Goal: Information Seeking & Learning: Understand process/instructions

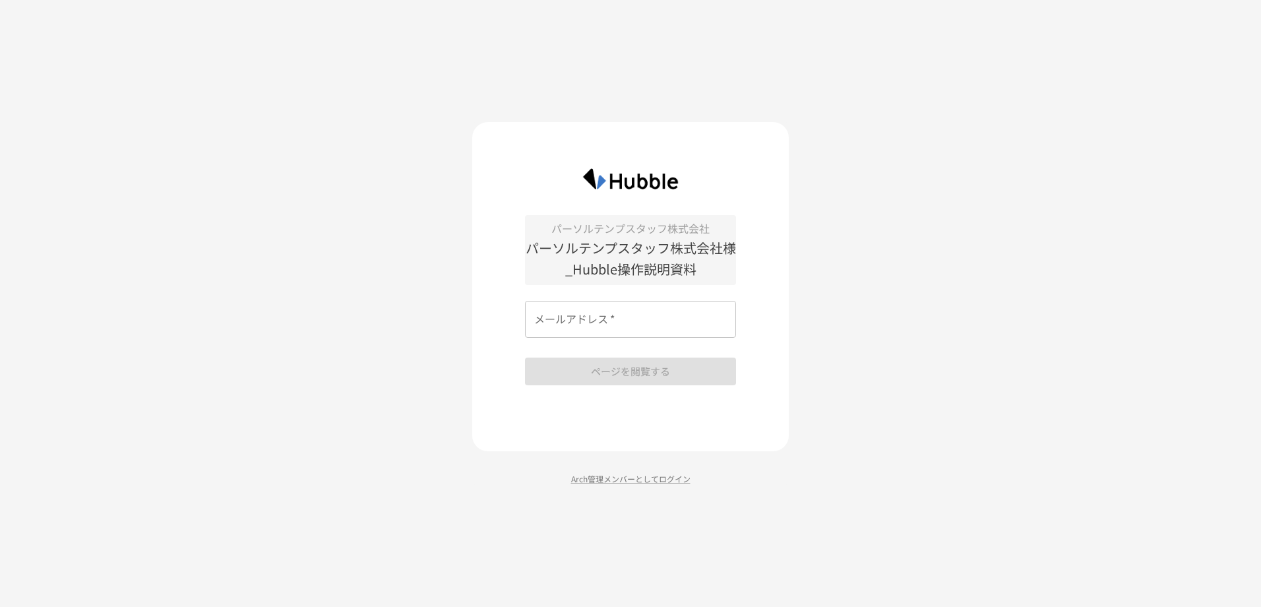
click at [621, 327] on input "メールアドレス   *" at bounding box center [630, 319] width 211 height 37
type input "**********"
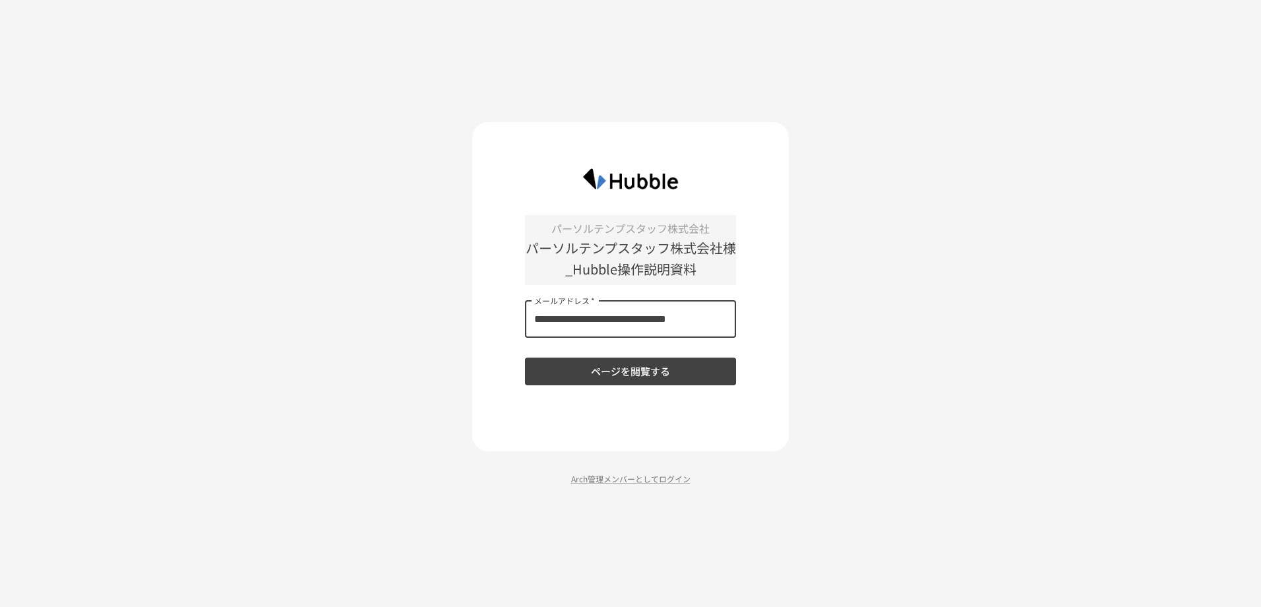
click at [625, 373] on button "ページを閲覧する" at bounding box center [630, 371] width 211 height 28
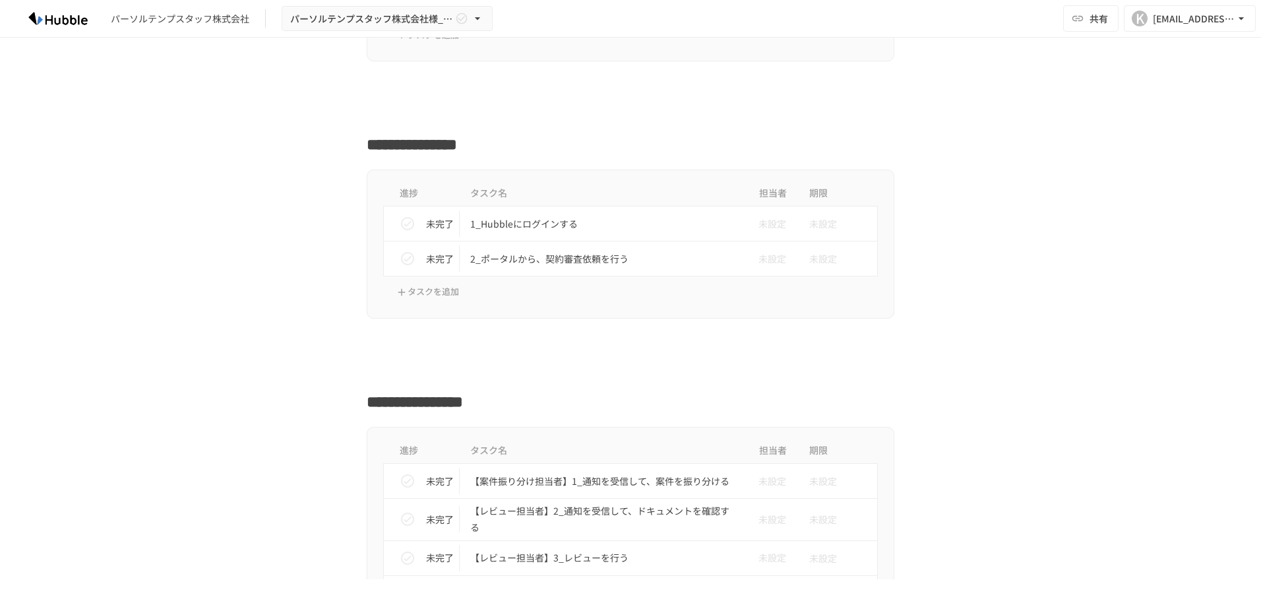
scroll to position [308, 0]
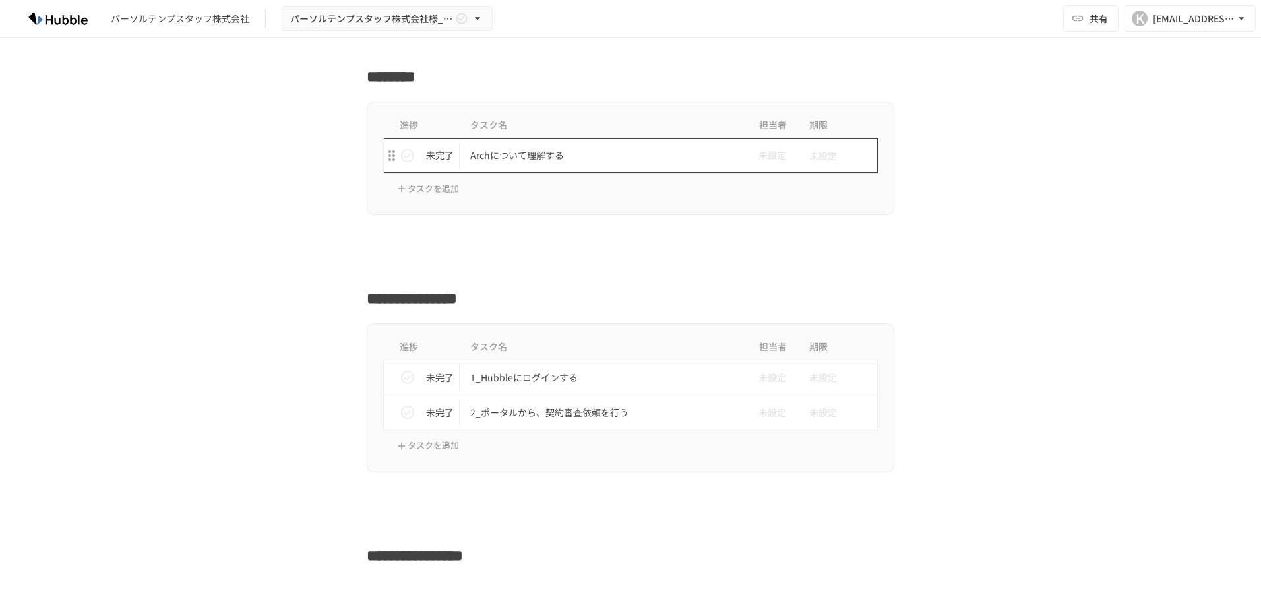
click at [531, 171] on td "Archについて理解する" at bounding box center [603, 155] width 286 height 35
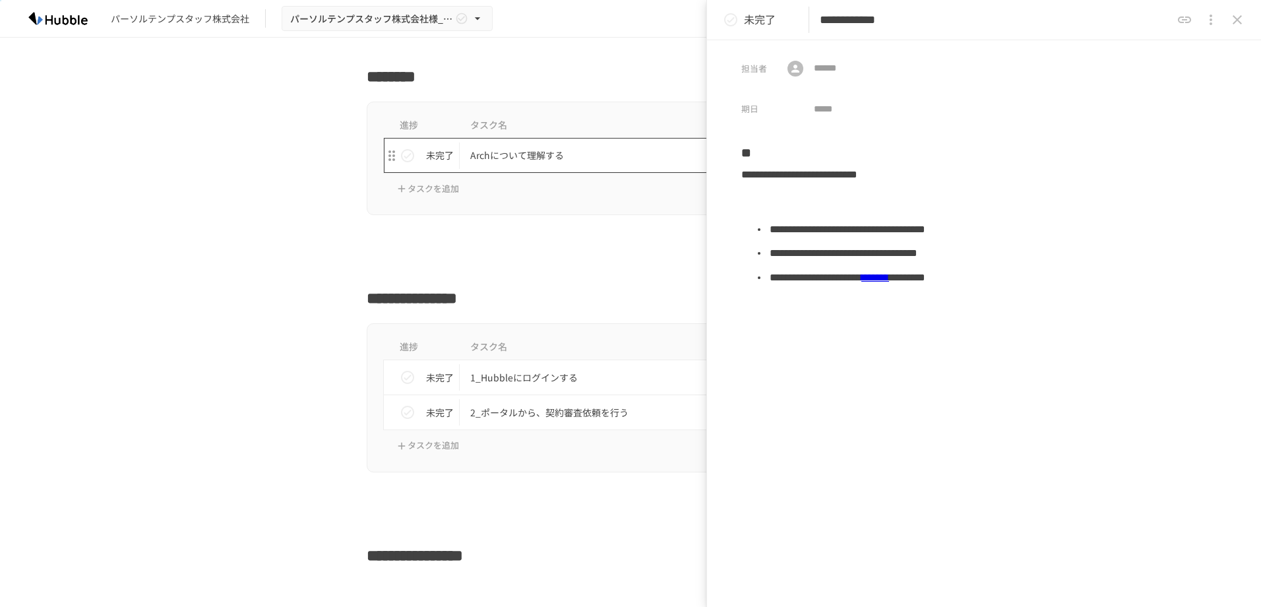
click at [518, 157] on p "Archについて理解する" at bounding box center [602, 155] width 265 height 16
click at [262, 290] on div "**********" at bounding box center [630, 294] width 805 height 31
click at [1235, 25] on icon "close drawer" at bounding box center [1237, 20] width 16 height 16
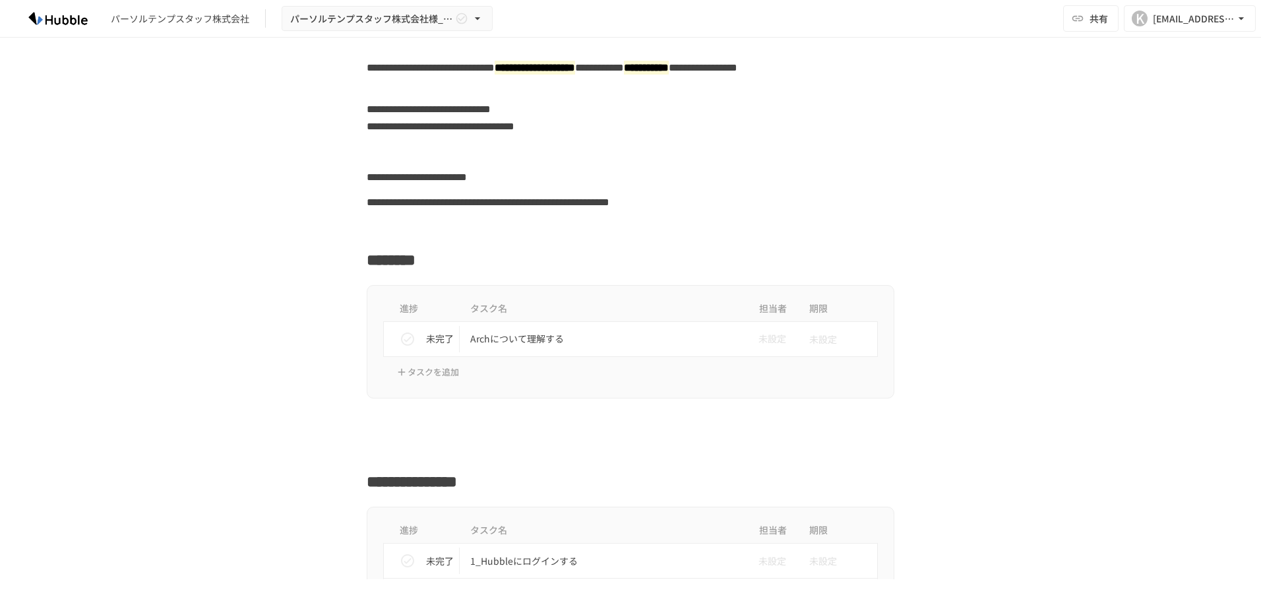
scroll to position [154, 0]
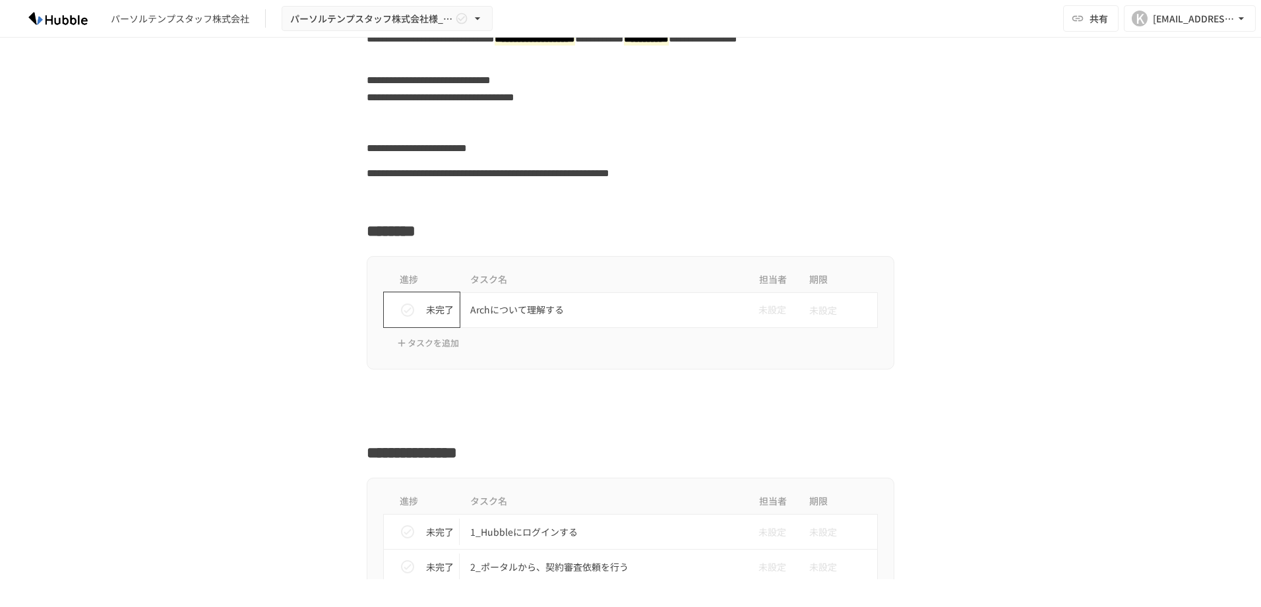
click at [426, 311] on p "未完了" at bounding box center [440, 309] width 28 height 15
click at [426, 311] on p "完了" at bounding box center [440, 309] width 28 height 15
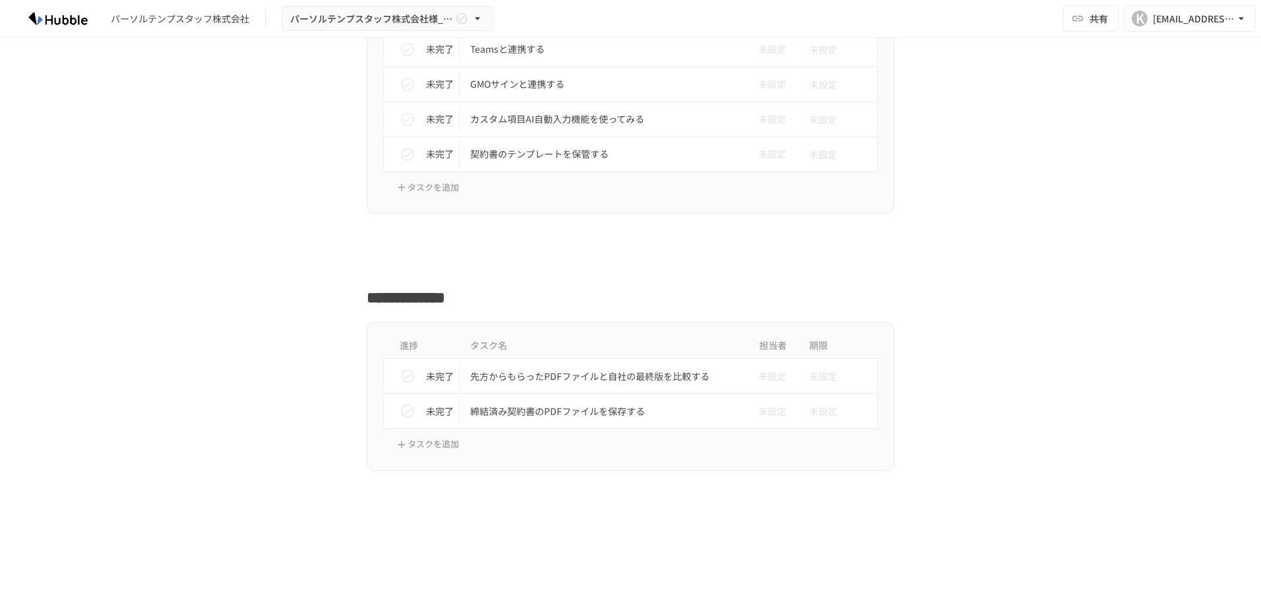
scroll to position [2039, 0]
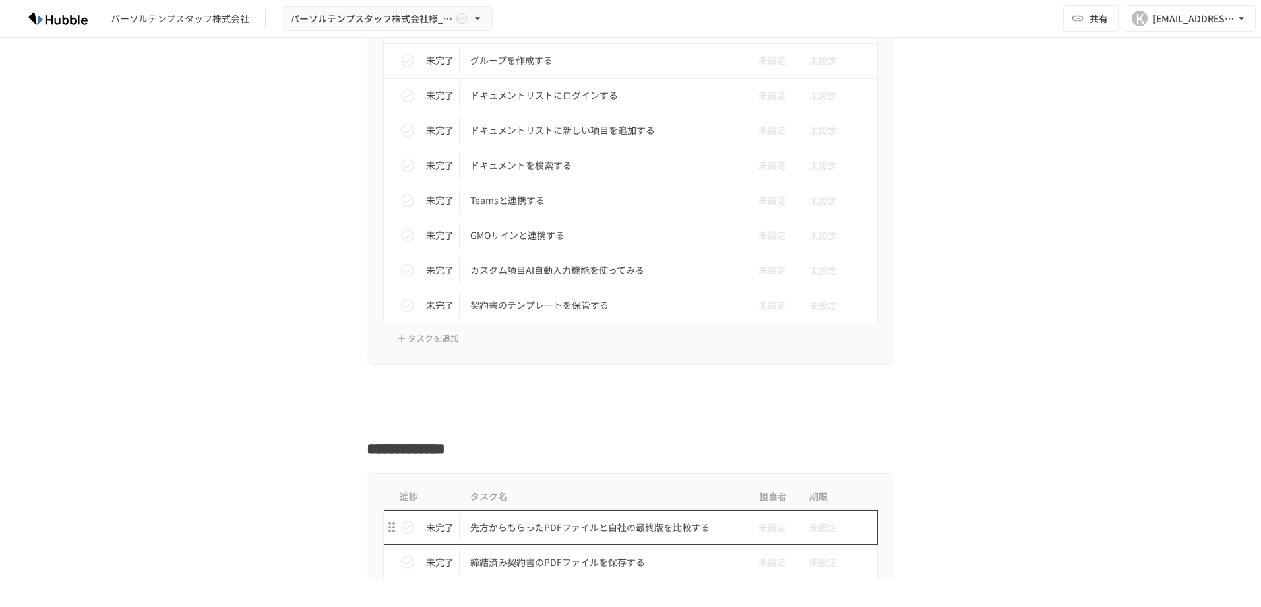
click at [656, 528] on p "先方からもらったPDFファイルと自社の最終版を比較する" at bounding box center [602, 527] width 265 height 16
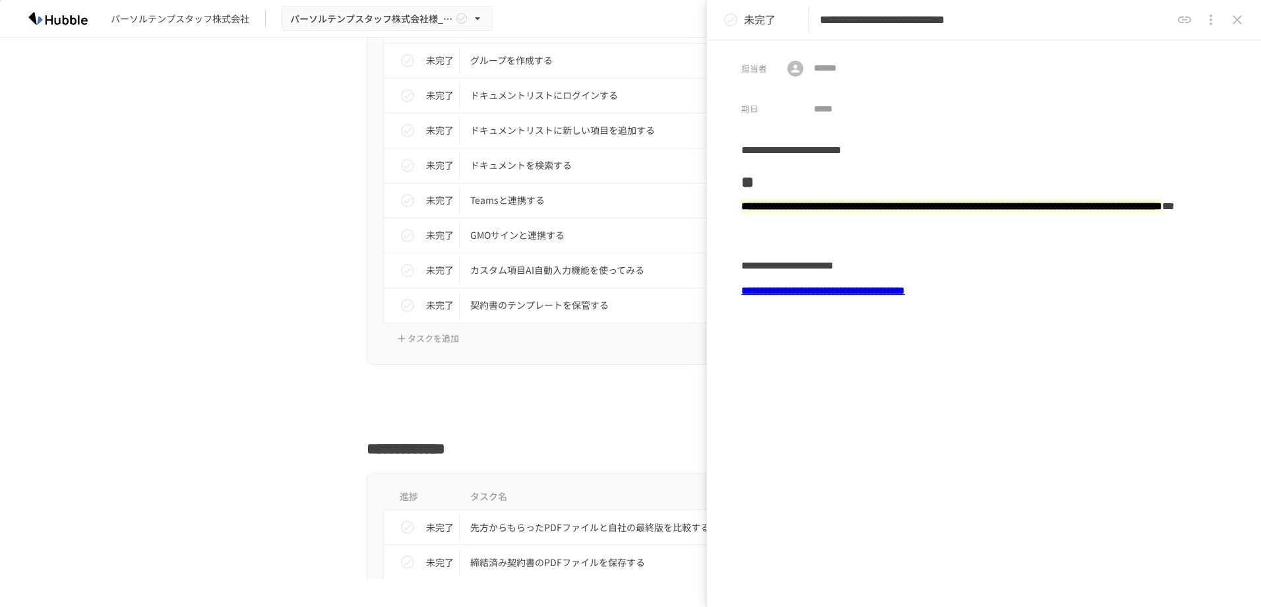
click at [646, 412] on div at bounding box center [631, 416] width 528 height 25
click at [1241, 18] on icon "close drawer" at bounding box center [1237, 20] width 16 height 16
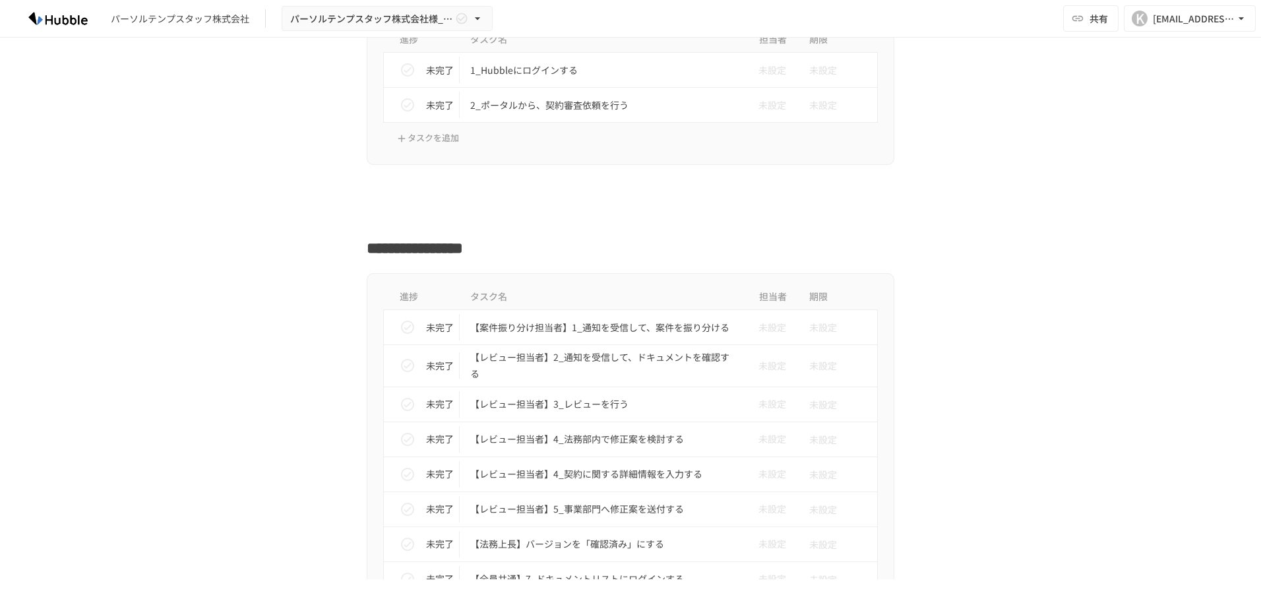
scroll to position [770, 0]
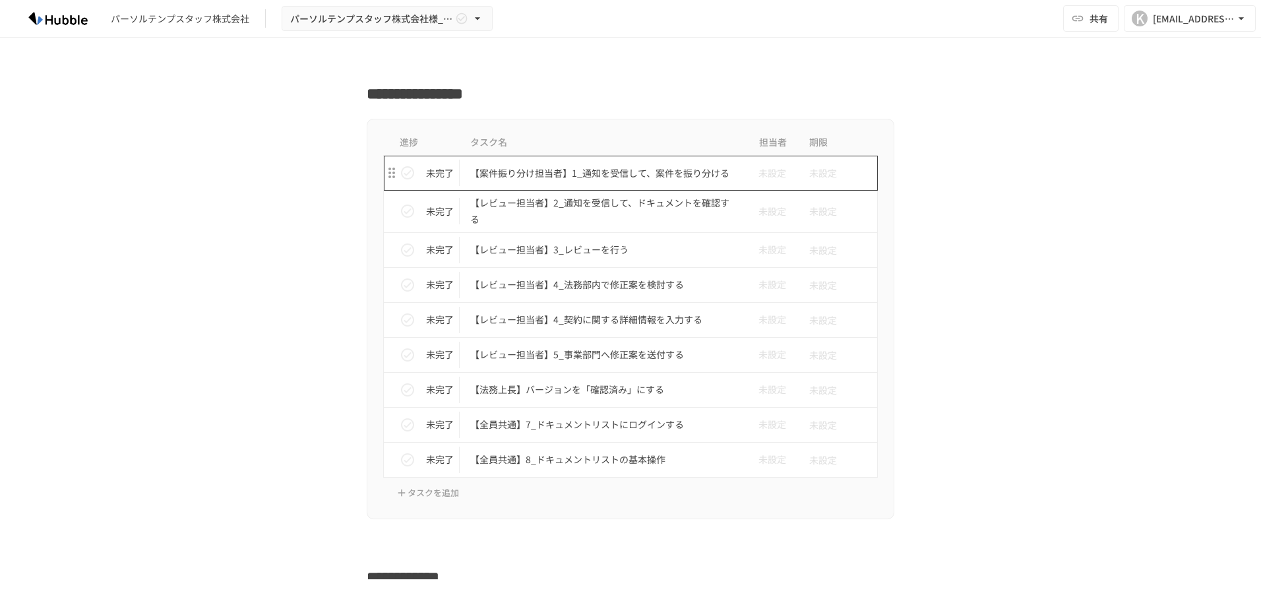
click at [574, 175] on p "【案件振り分け担当者】1_通知を受信して、案件を振り分ける" at bounding box center [602, 173] width 265 height 16
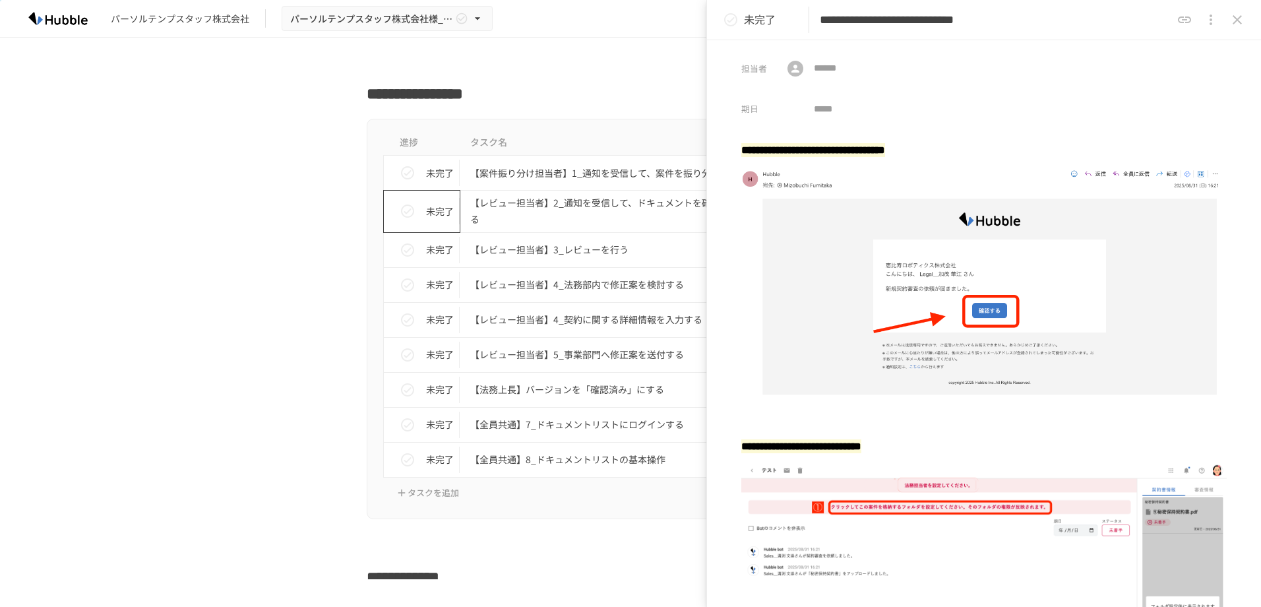
click at [438, 217] on p "未完了" at bounding box center [440, 211] width 28 height 15
click at [430, 211] on p "完了" at bounding box center [440, 211] width 28 height 15
click at [434, 170] on p "未完了" at bounding box center [440, 173] width 28 height 15
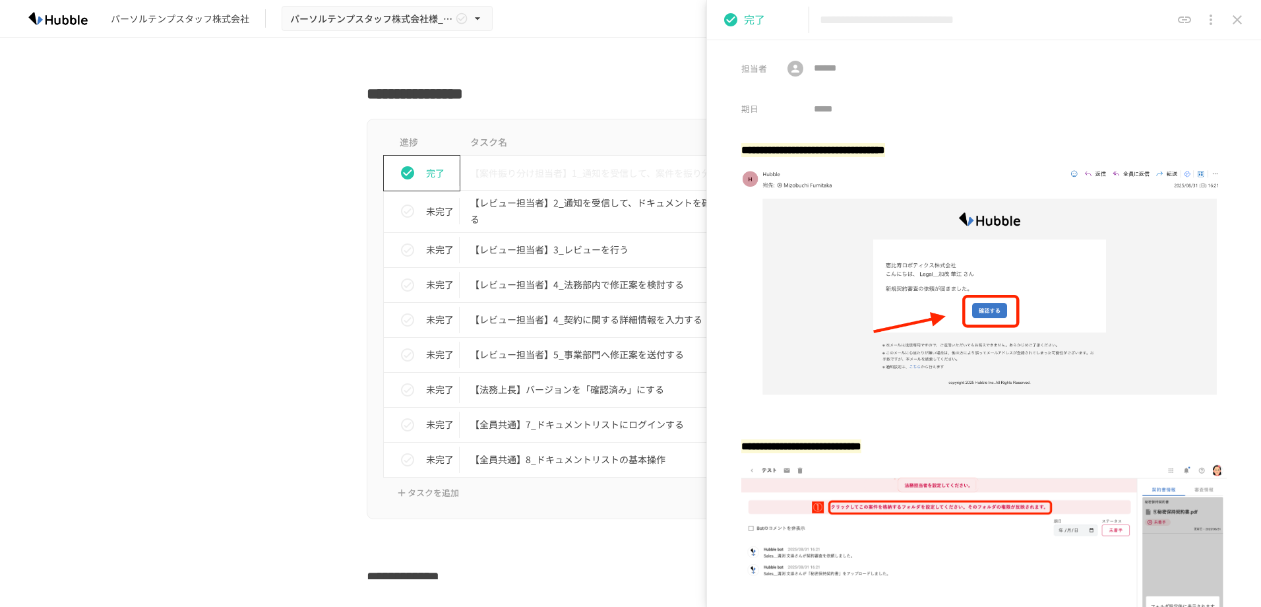
click at [434, 170] on p "完了" at bounding box center [440, 173] width 28 height 15
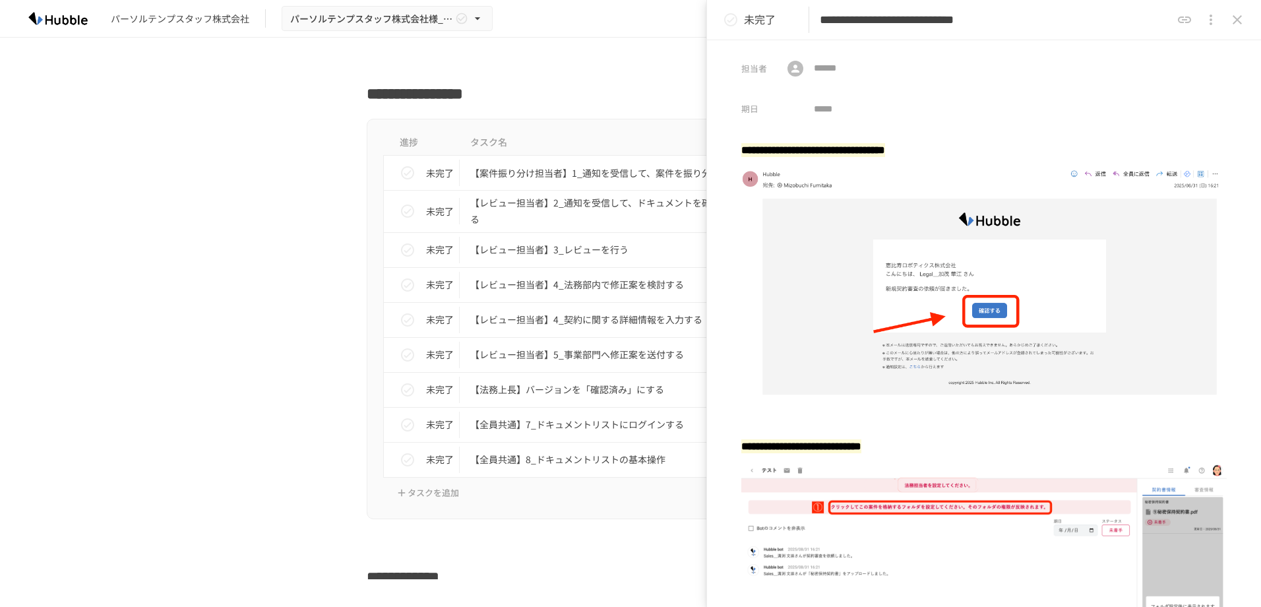
click at [307, 305] on div "進捗 タスク名 担当者 期限 未完了 【案件振り分け担当者】1_通知を受信して、案件を振り分ける 未設定 未設定 未完了 【レビュー担当者】2_通知を受信して…" at bounding box center [630, 319] width 805 height 400
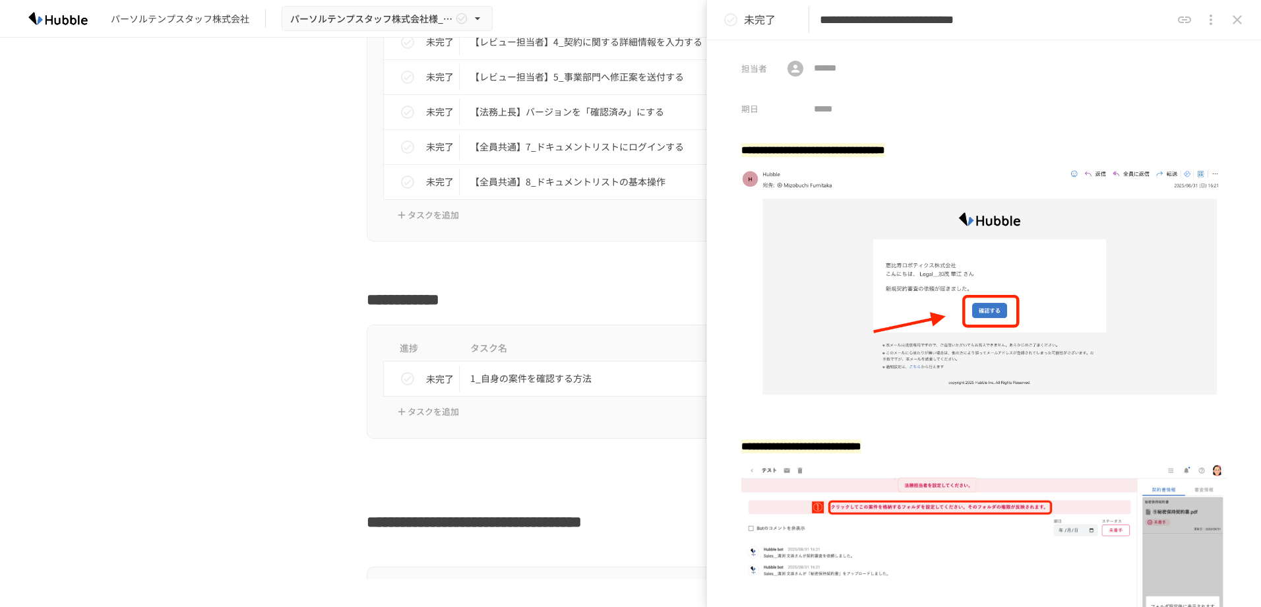
scroll to position [1077, 0]
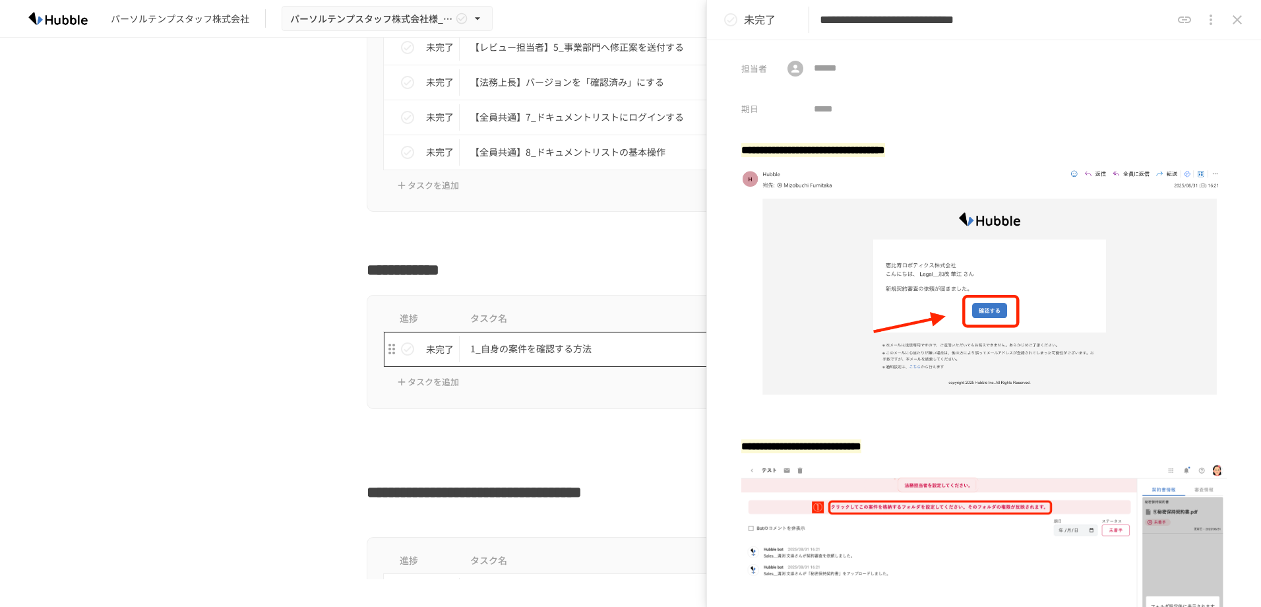
click at [553, 350] on p "1_自身の案件を確認する方法" at bounding box center [602, 348] width 265 height 16
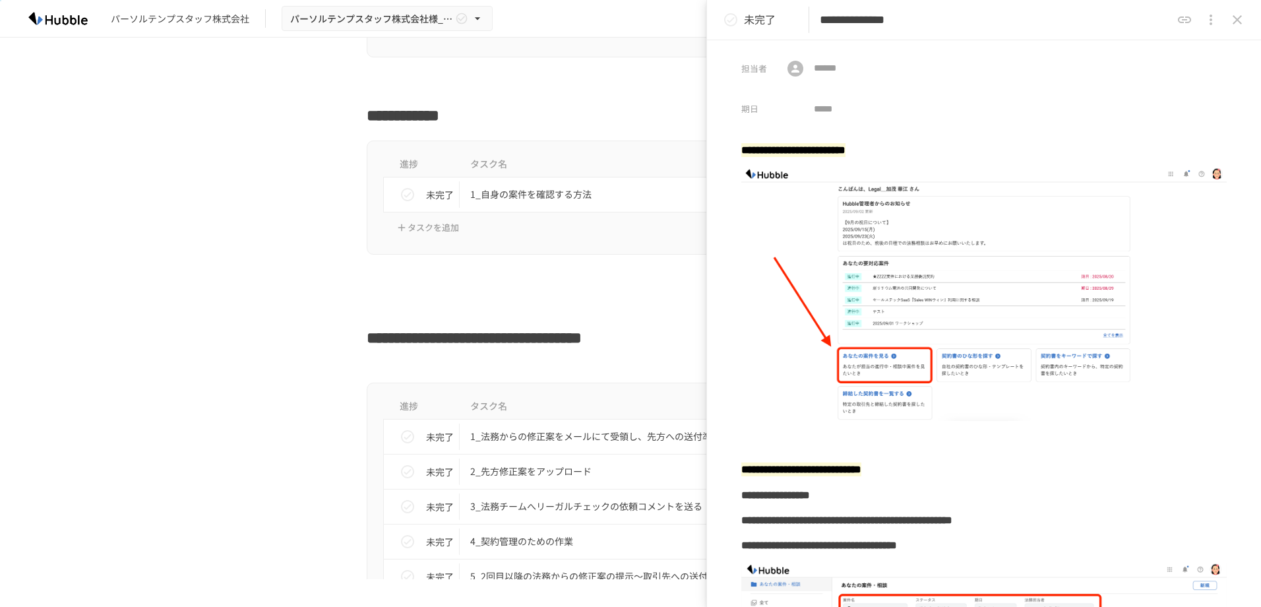
scroll to position [1385, 0]
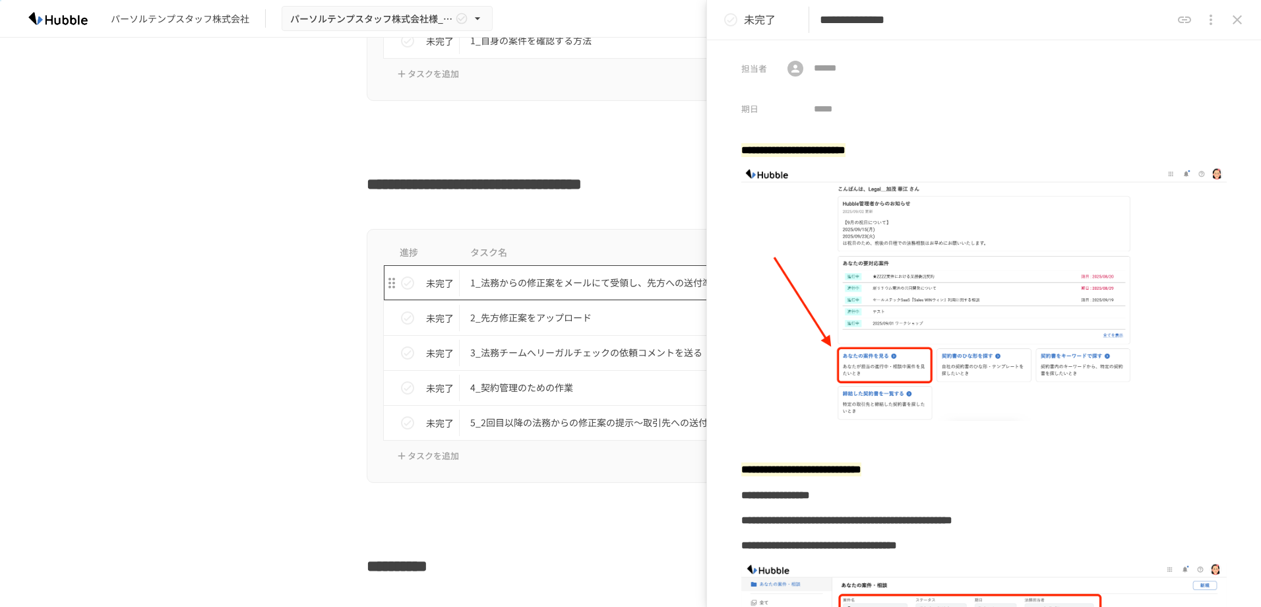
click at [603, 284] on p "1_法務からの修正案をメールにて受領し、先方への送付準備" at bounding box center [602, 282] width 265 height 16
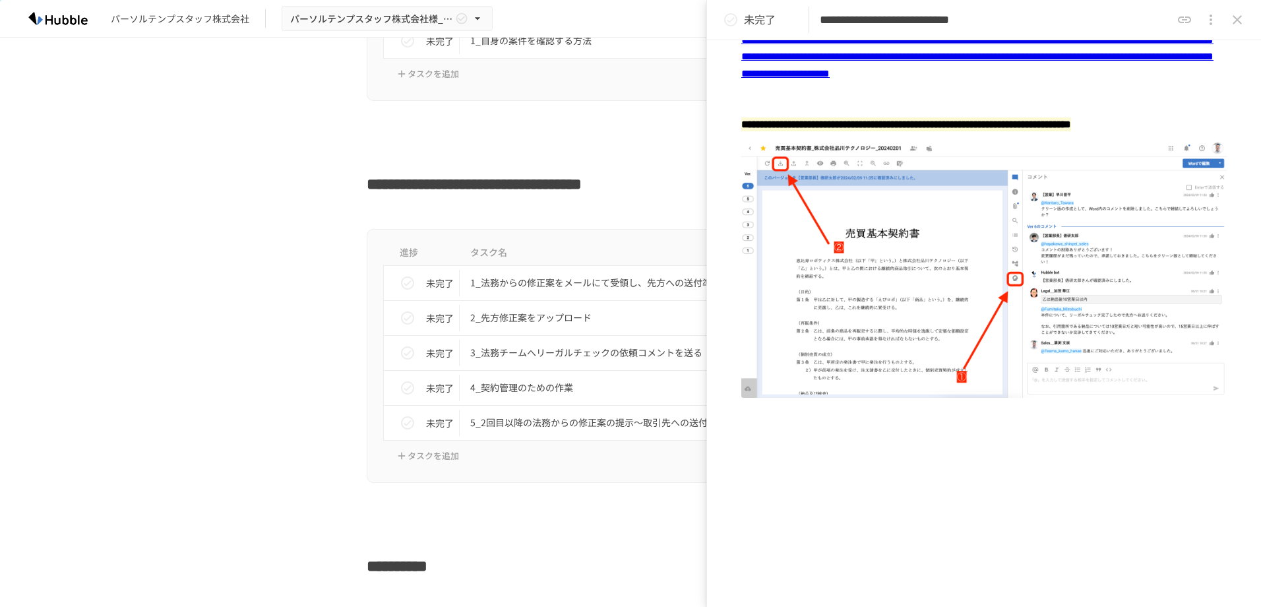
scroll to position [1529, 0]
click at [572, 321] on p "2_先方修正案をアップロード" at bounding box center [602, 317] width 265 height 16
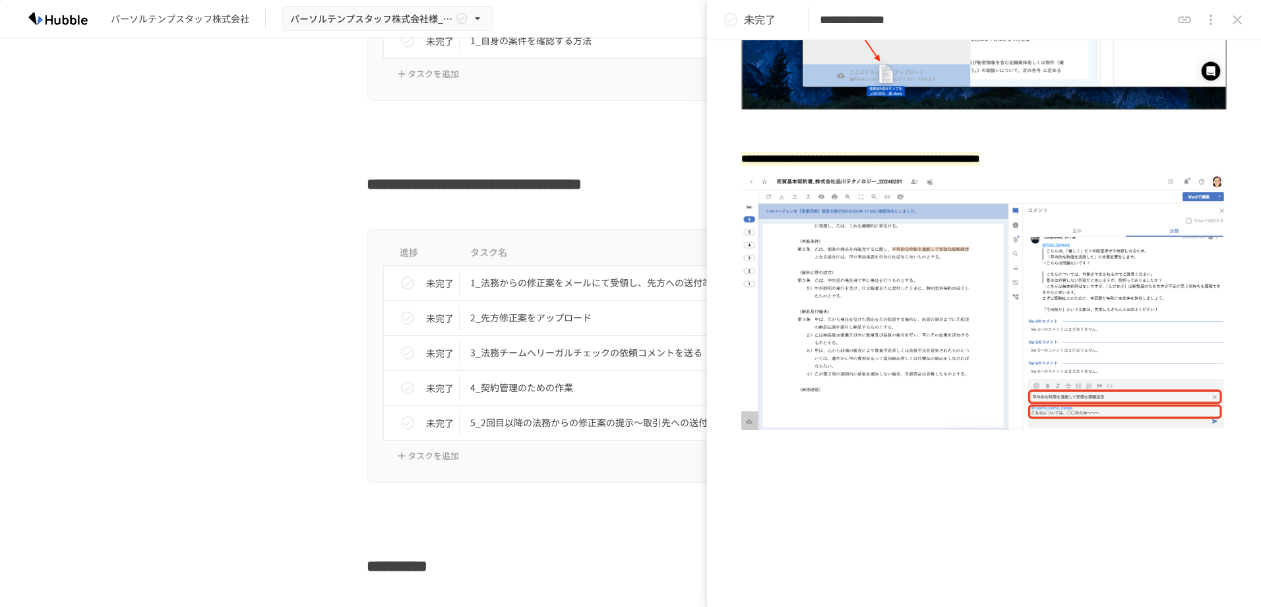
scroll to position [462, 0]
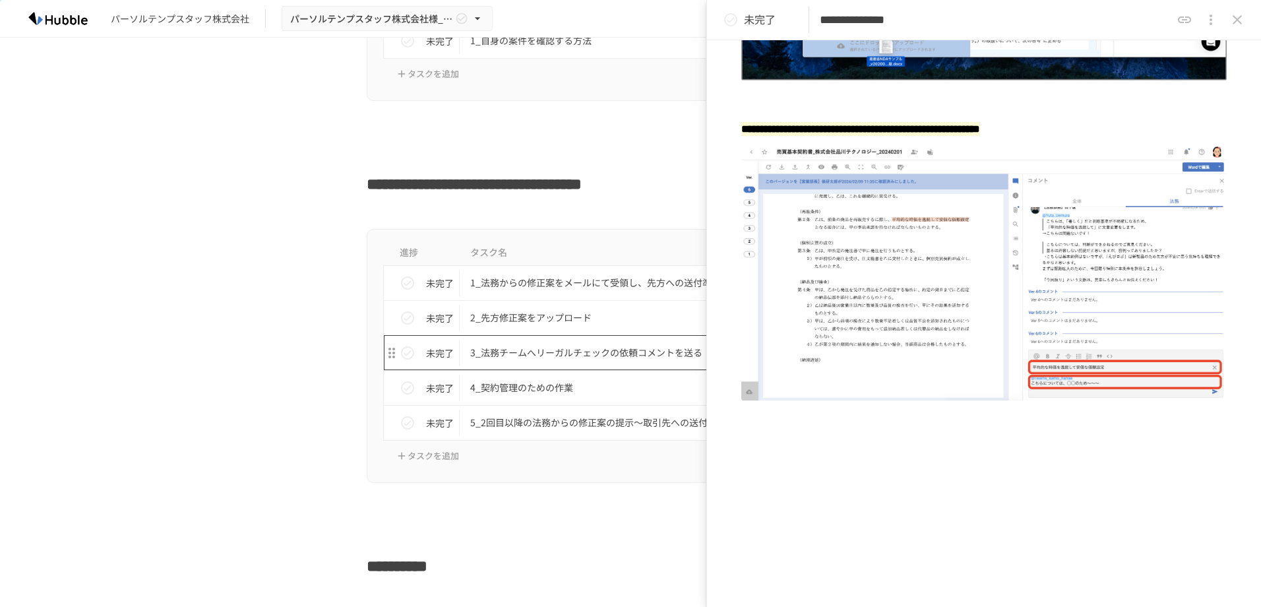
click at [547, 367] on td "3_法務チームへリーガルチェックの依頼コメントを送る" at bounding box center [603, 352] width 286 height 35
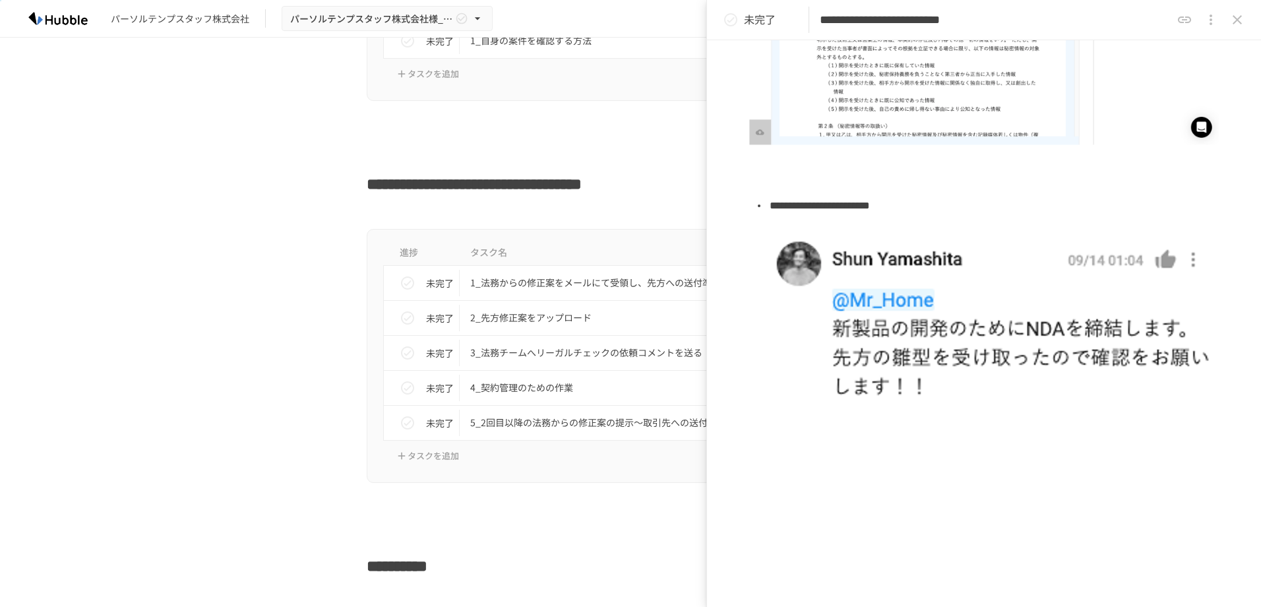
scroll to position [388, 0]
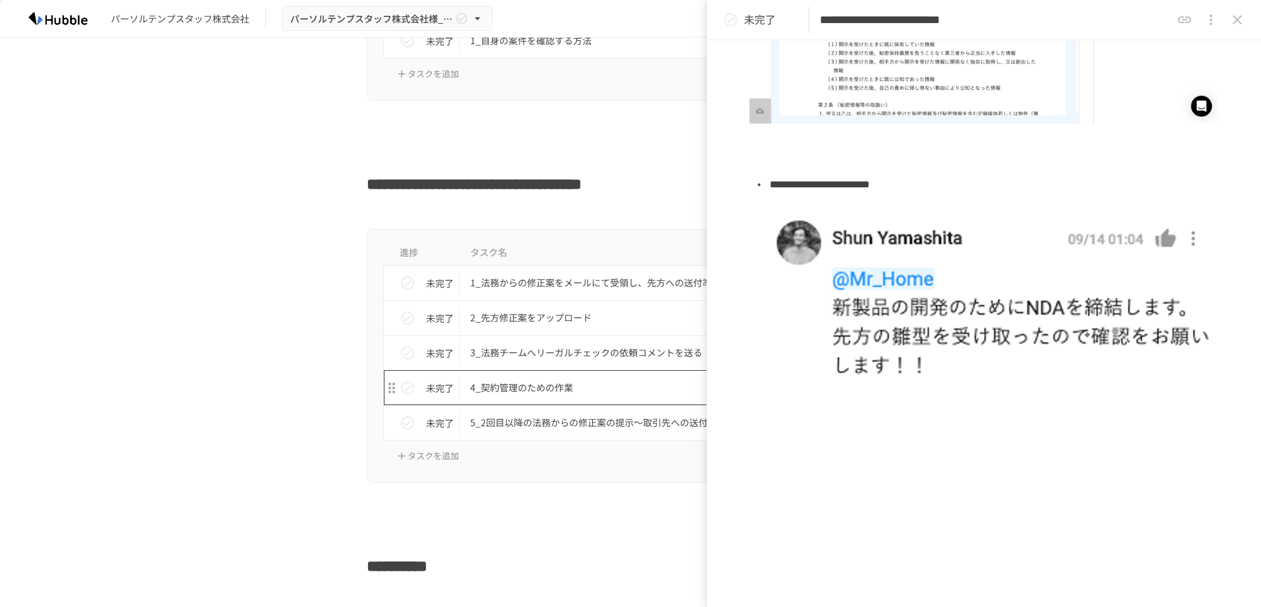
click at [520, 398] on td "4_契約管理のための作業" at bounding box center [603, 387] width 286 height 35
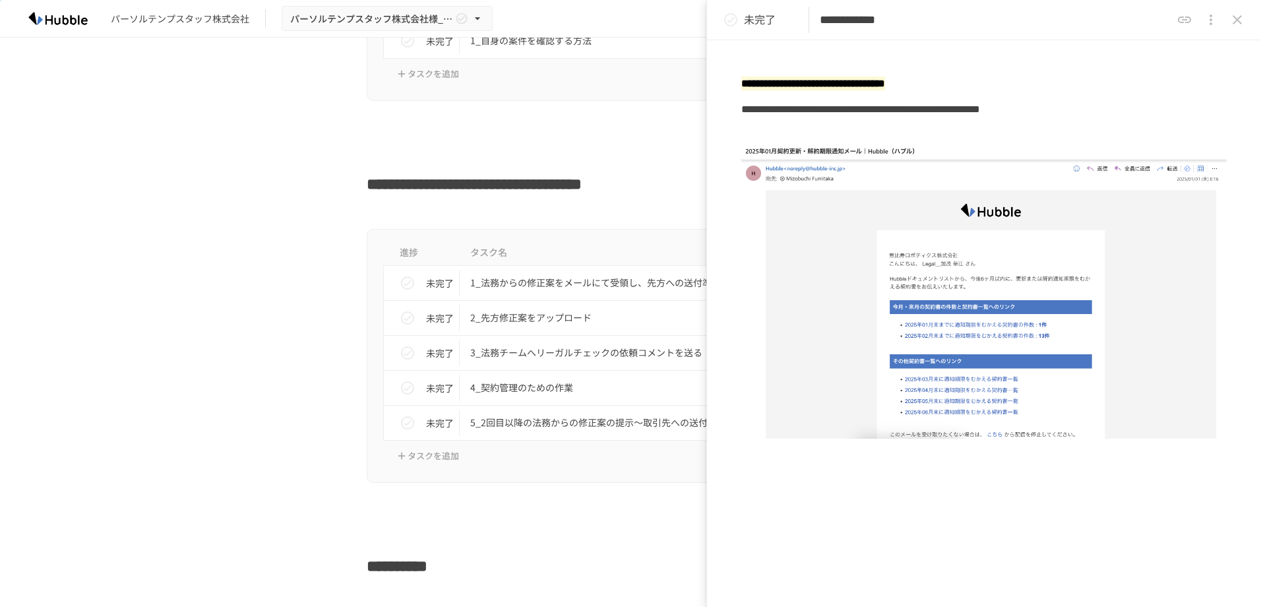
scroll to position [1758, 0]
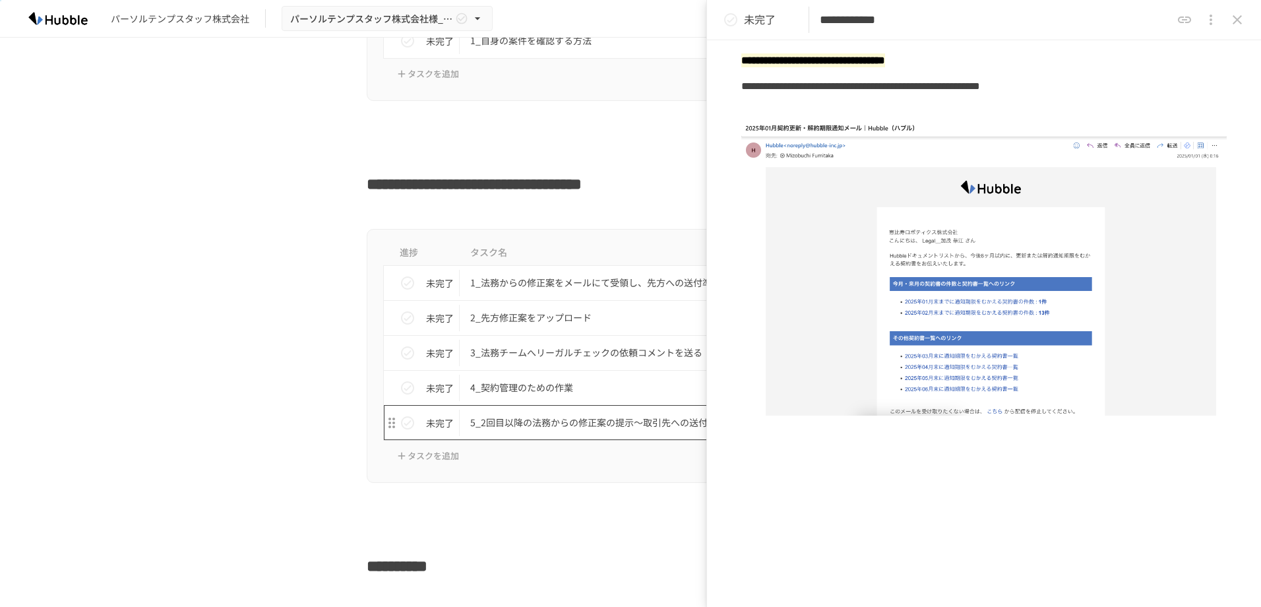
click at [566, 423] on p "5_2回目以降の法務からの修正案の提示〜取引先への送付" at bounding box center [602, 422] width 265 height 16
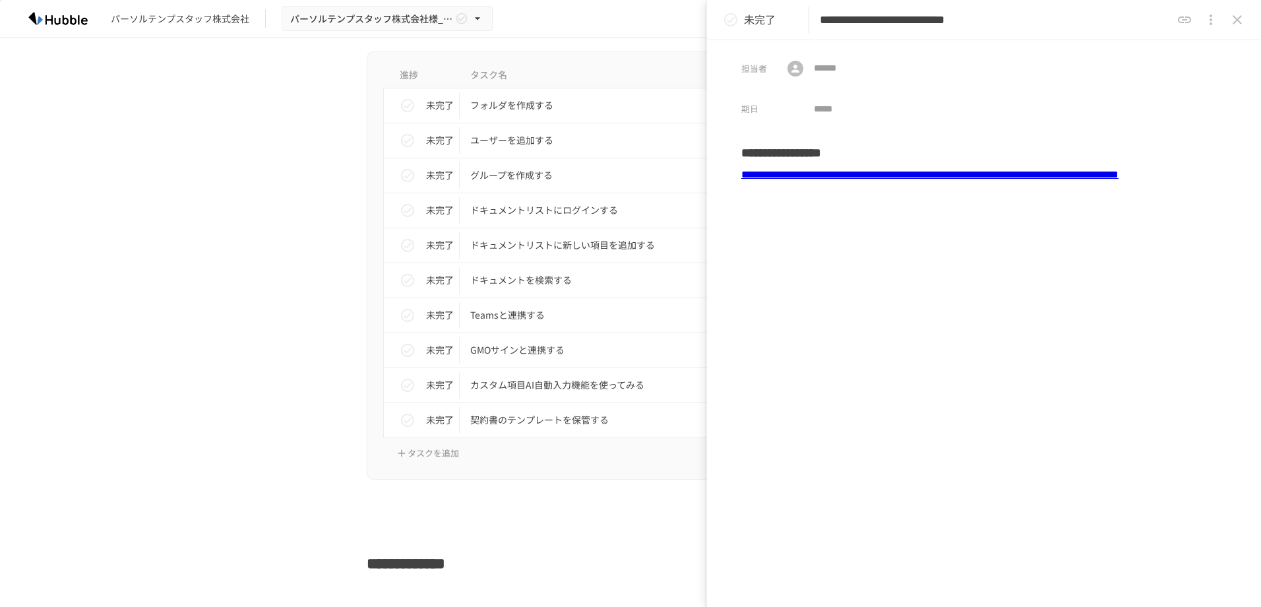
scroll to position [1847, 0]
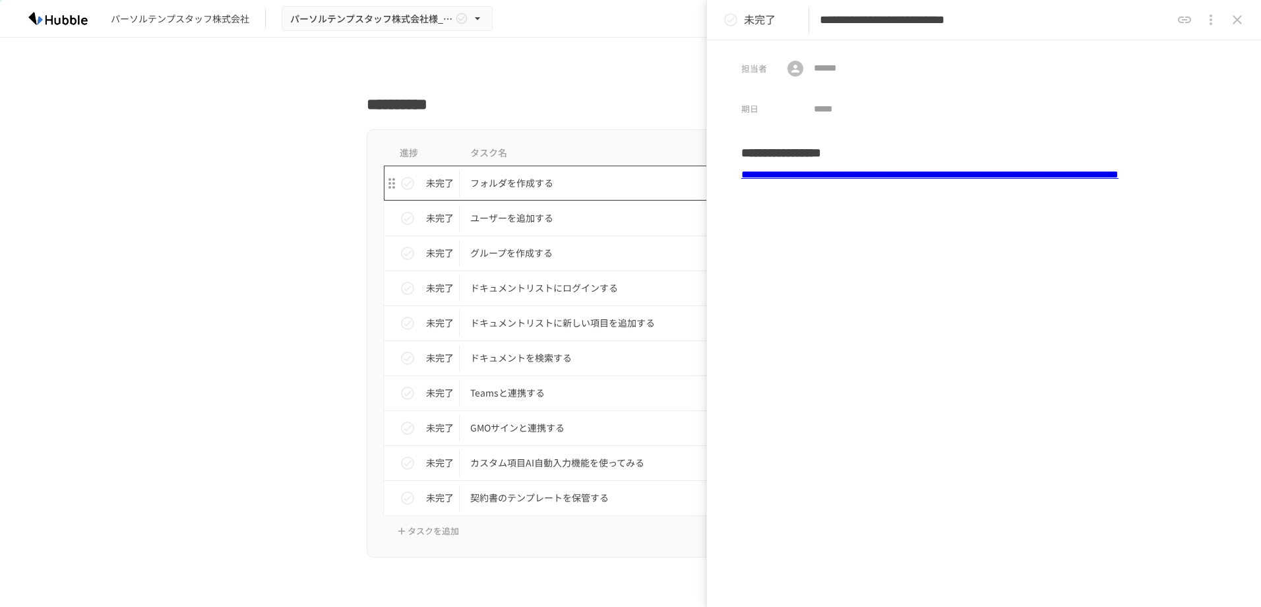
click at [543, 183] on p "フォルダを作成する" at bounding box center [602, 183] width 265 height 16
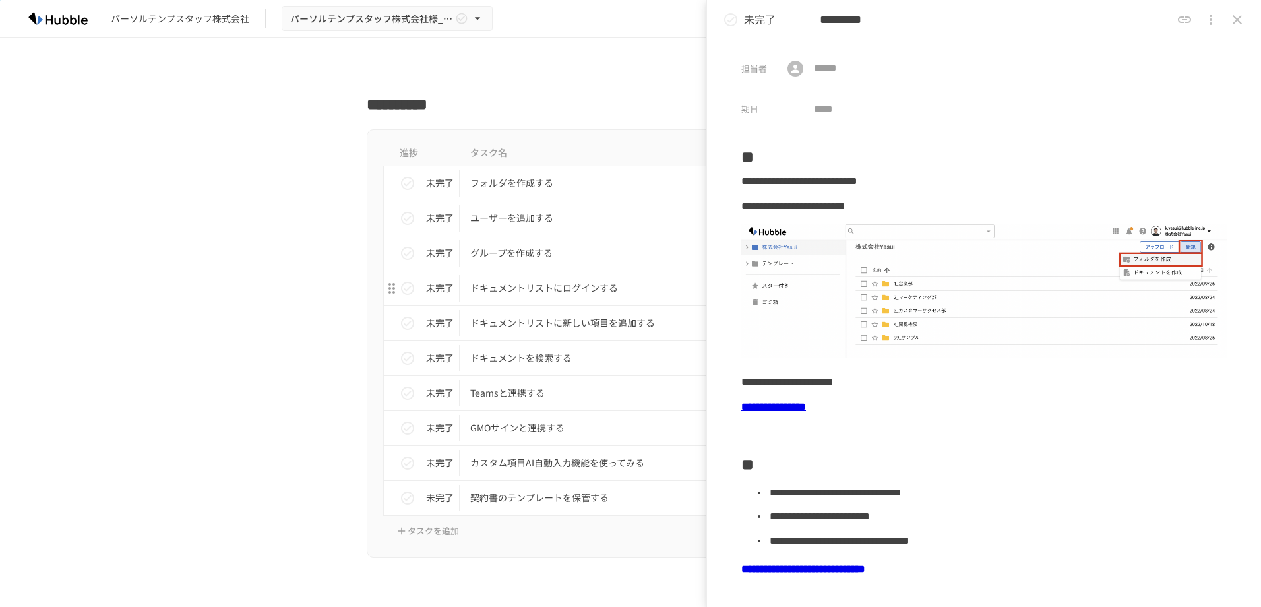
click at [534, 277] on td "ドキュメントリストにログインする" at bounding box center [603, 287] width 286 height 35
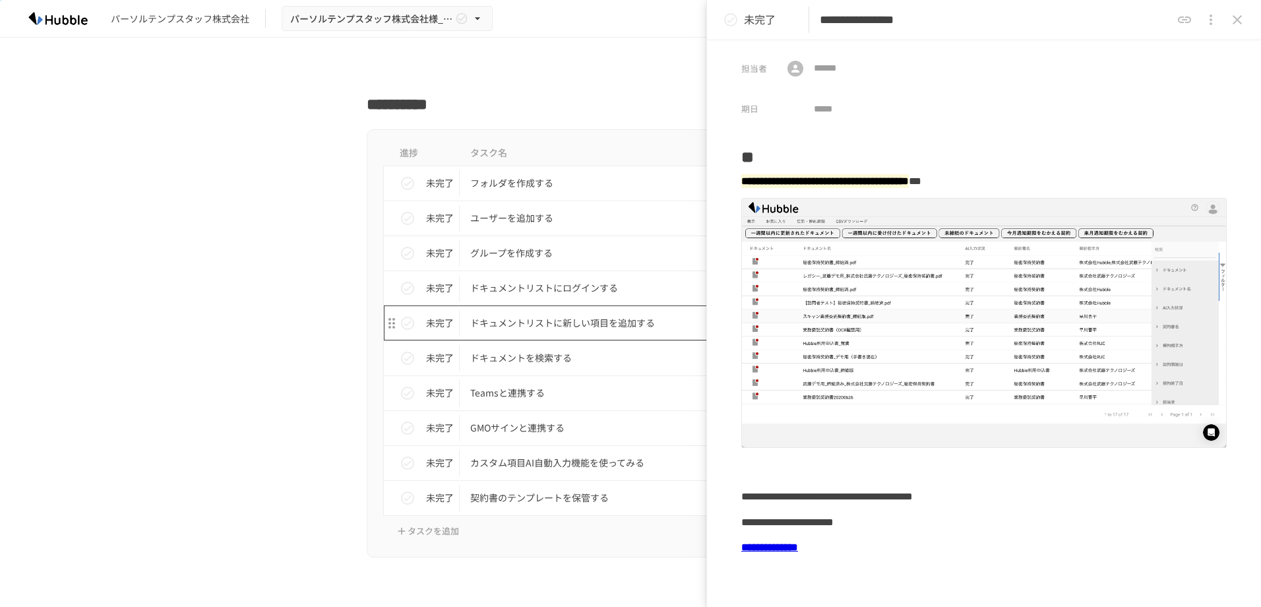
click at [541, 319] on p "ドキュメントリストに新しい項目を追加する" at bounding box center [602, 323] width 265 height 16
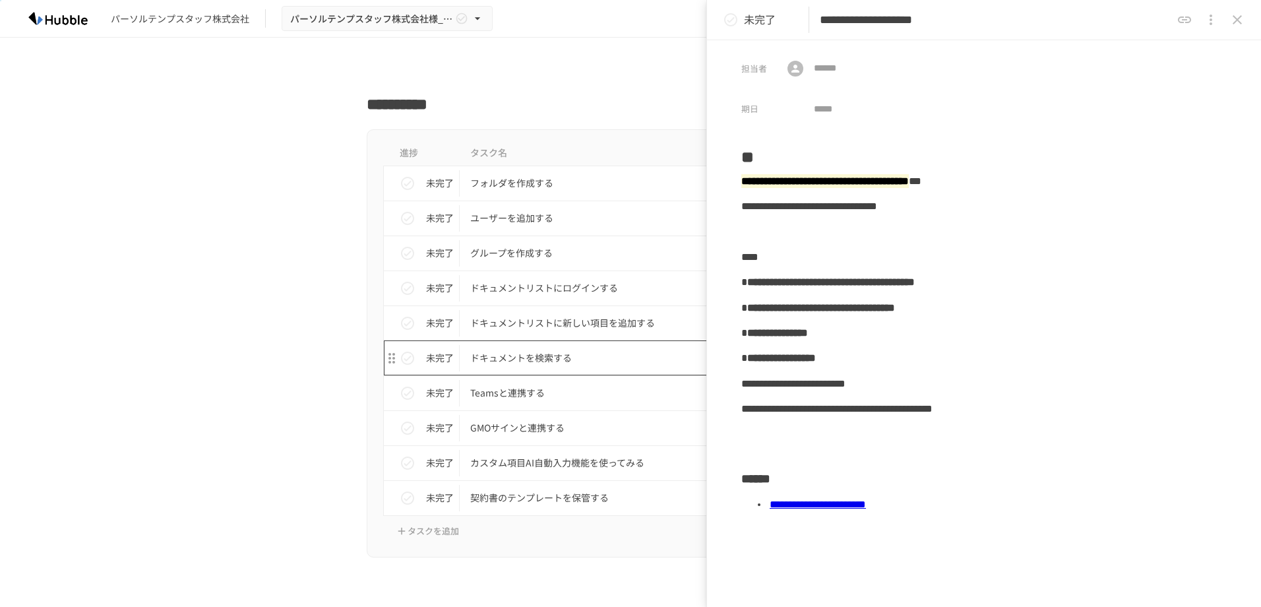
click at [553, 346] on td "ドキュメントを検索する" at bounding box center [603, 357] width 286 height 35
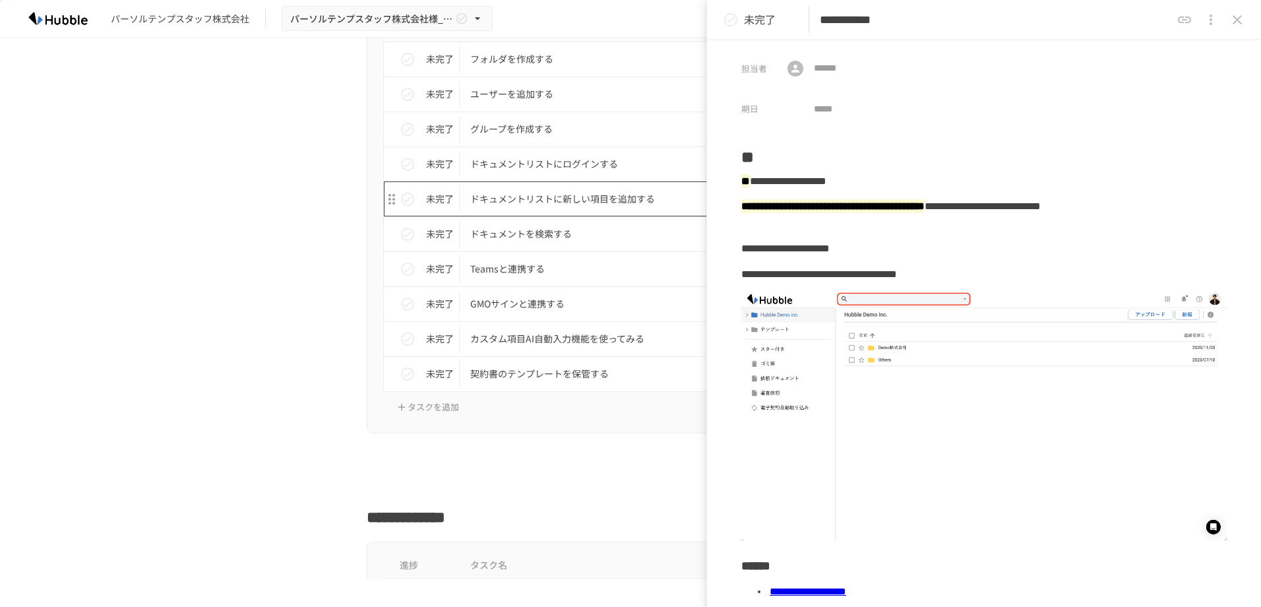
scroll to position [2000, 0]
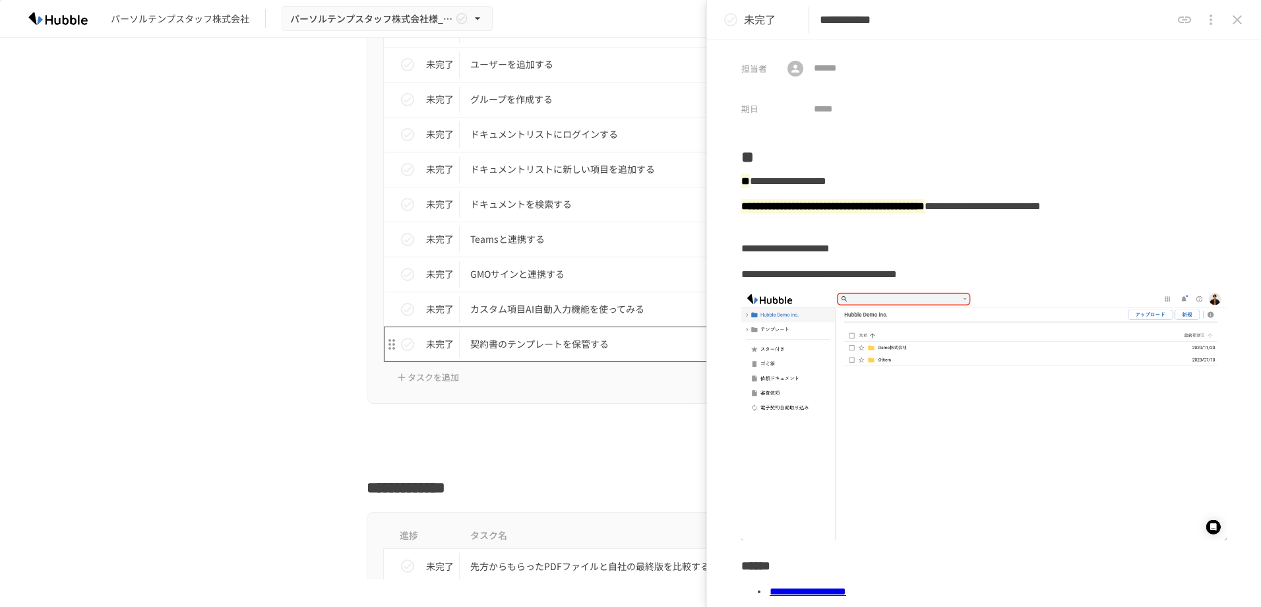
click at [536, 344] on p "契約書のテンプレートを保管する" at bounding box center [602, 344] width 265 height 16
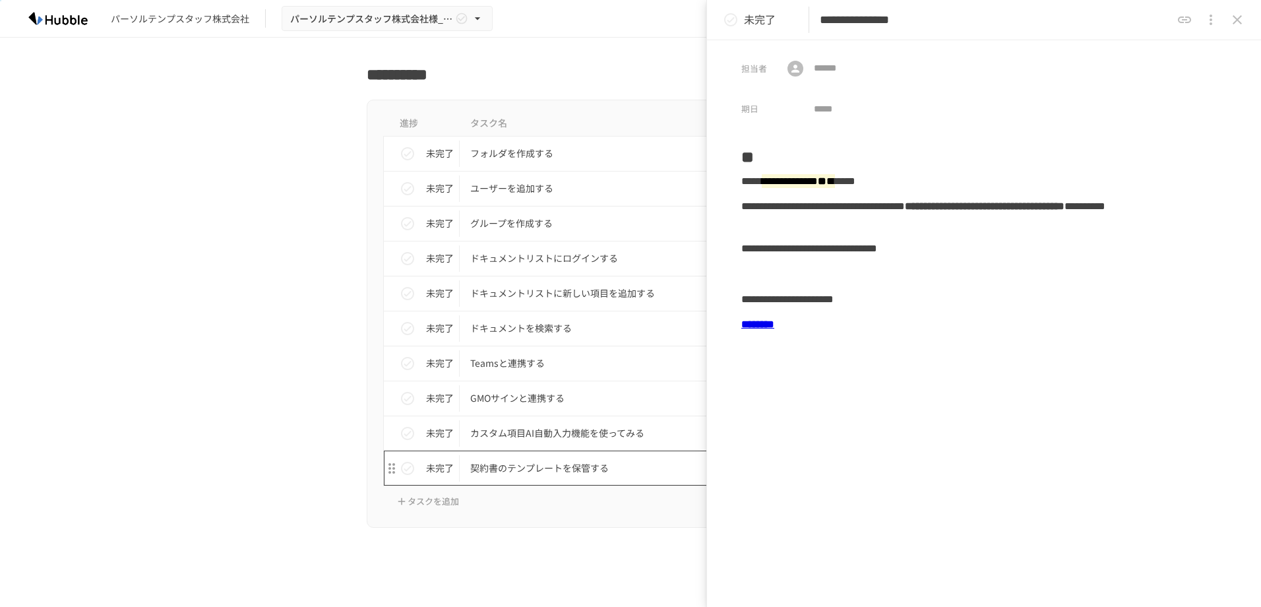
scroll to position [1847, 0]
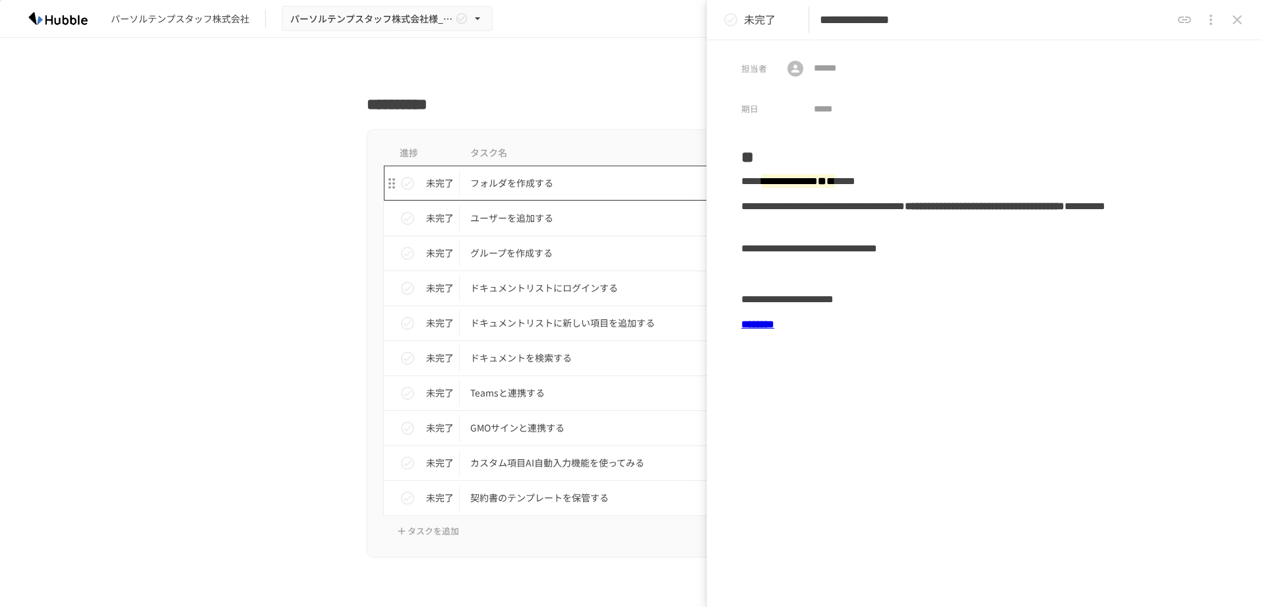
click at [522, 187] on p "フォルダを作成する" at bounding box center [602, 183] width 265 height 16
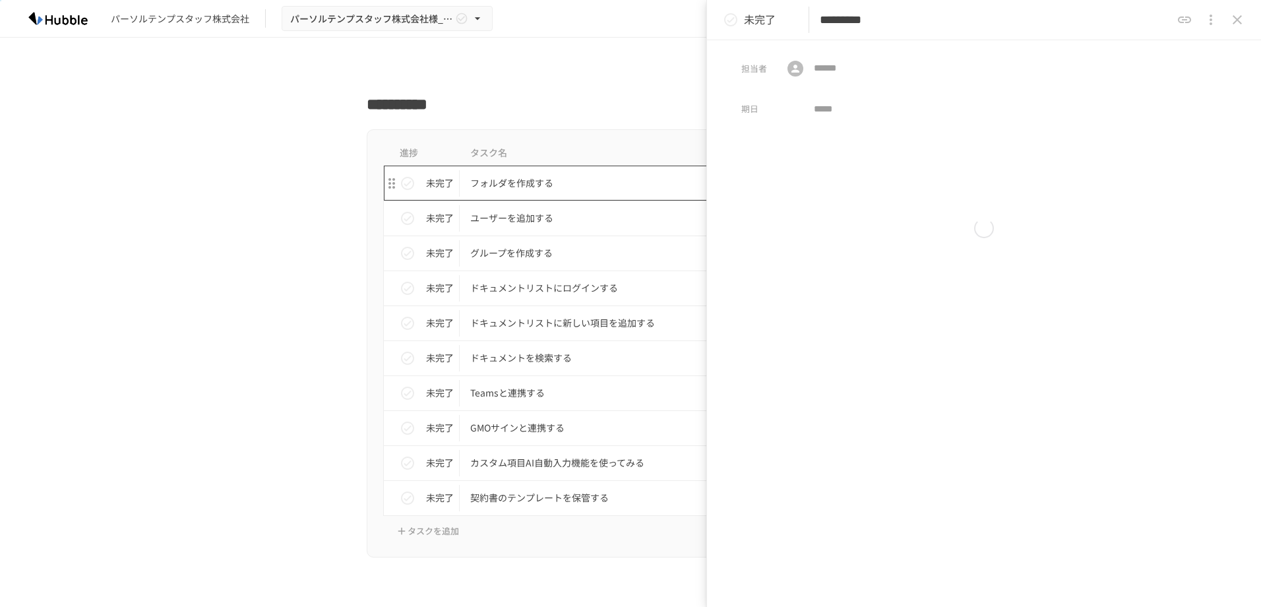
type input "*********"
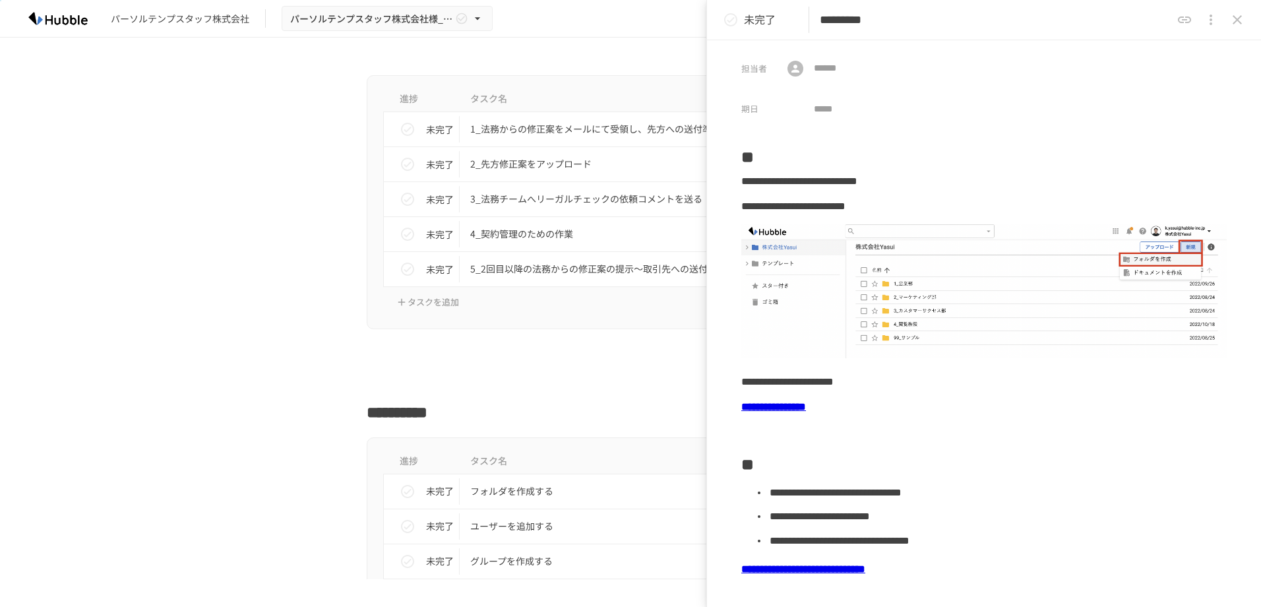
scroll to position [1385, 0]
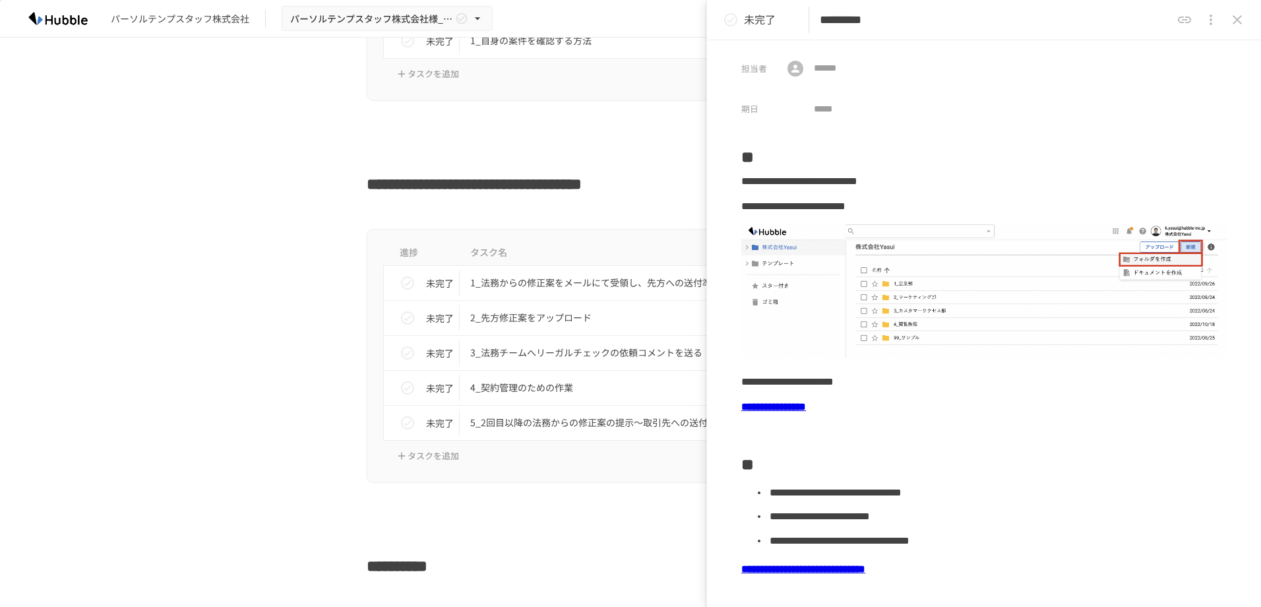
click at [1237, 22] on icon "close drawer" at bounding box center [1237, 20] width 16 height 16
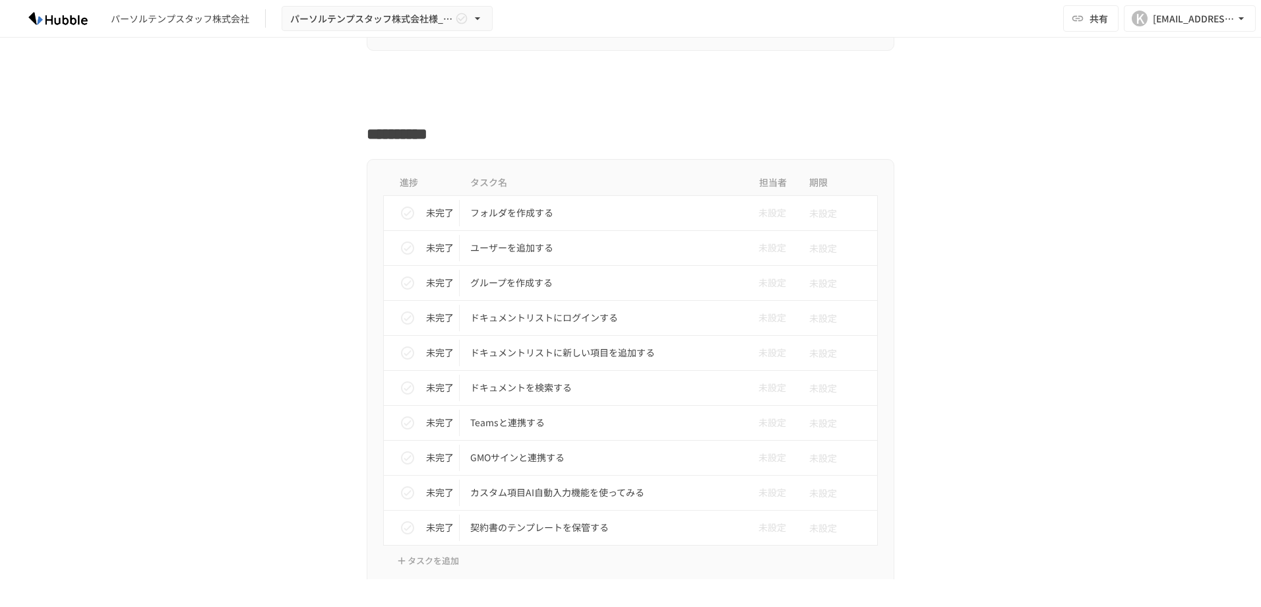
scroll to position [1847, 0]
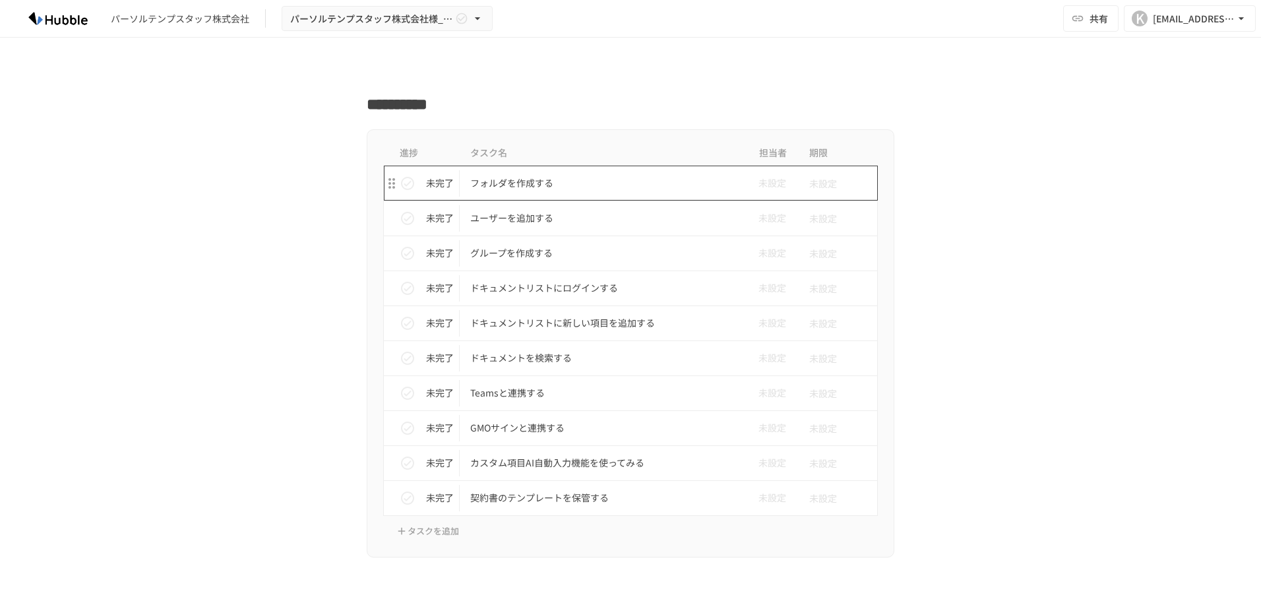
click at [524, 199] on td "フォルダを作成する" at bounding box center [603, 183] width 286 height 35
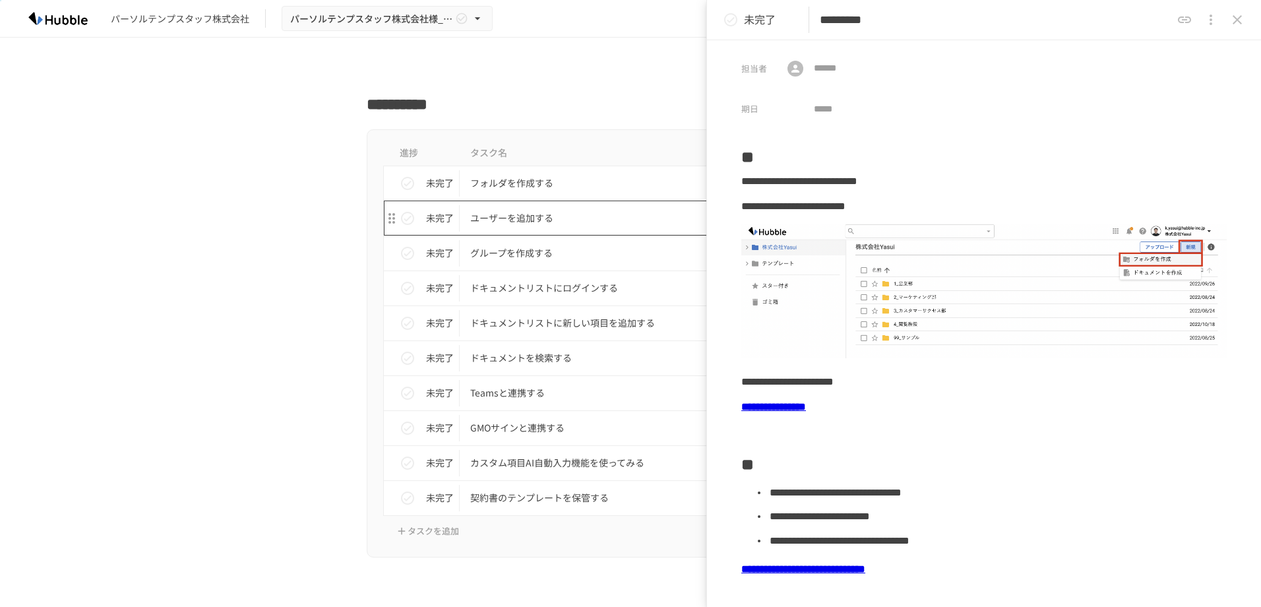
click at [526, 223] on p "ユーザーを追加する" at bounding box center [602, 218] width 265 height 16
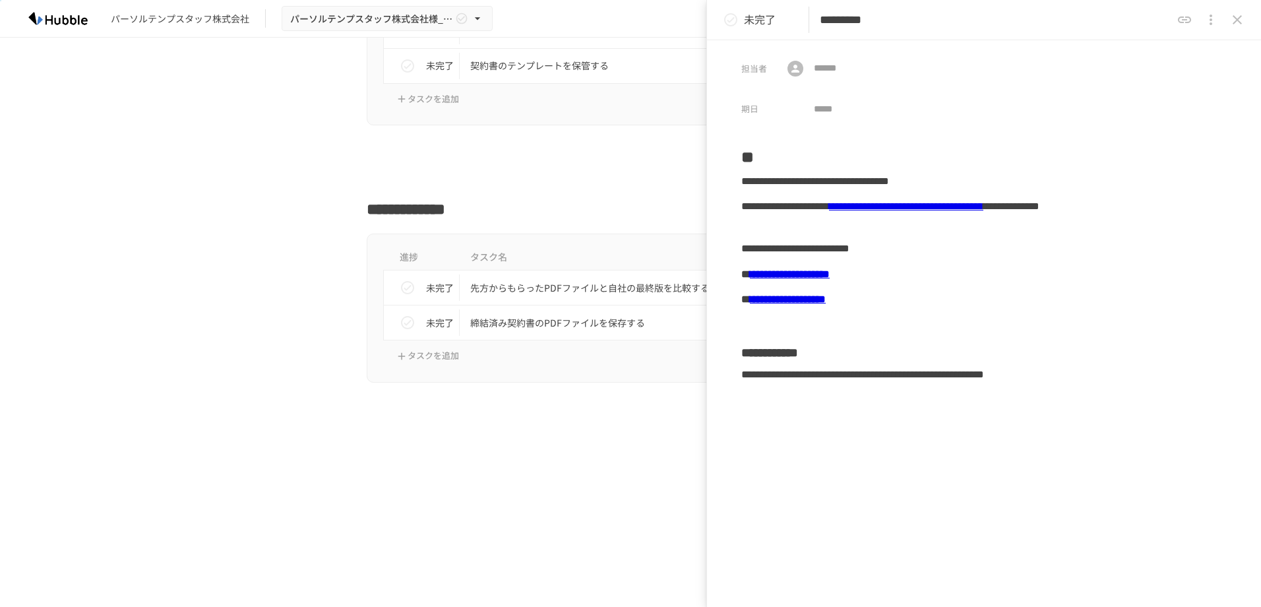
scroll to position [2308, 0]
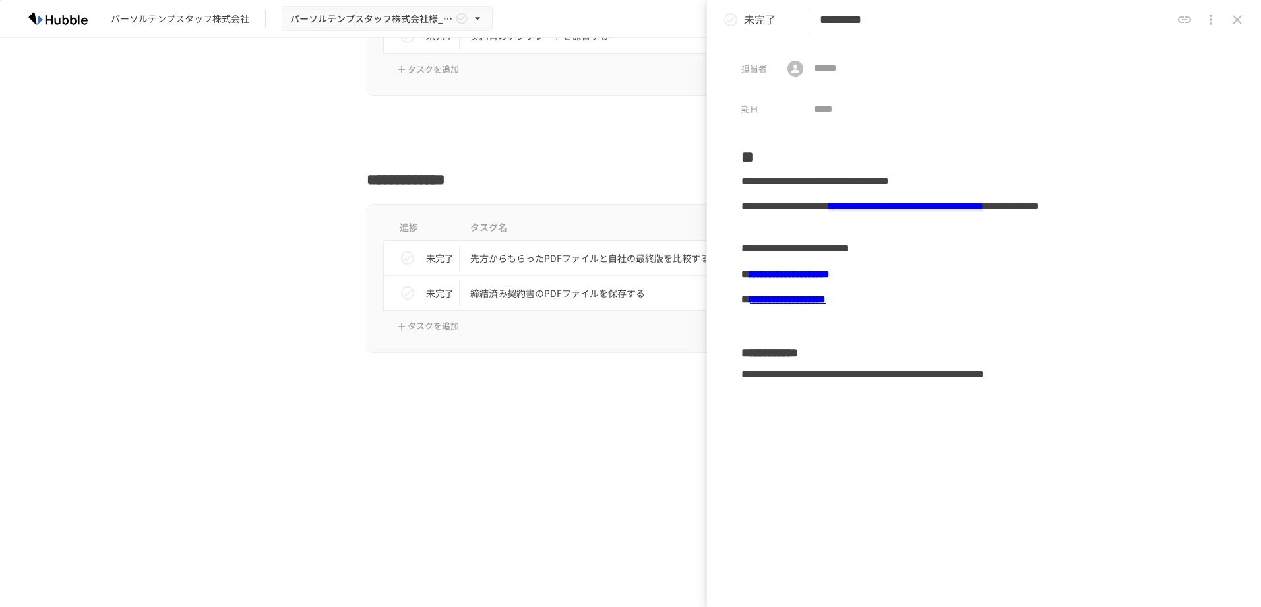
click at [1238, 18] on icon "close drawer" at bounding box center [1237, 19] width 9 height 9
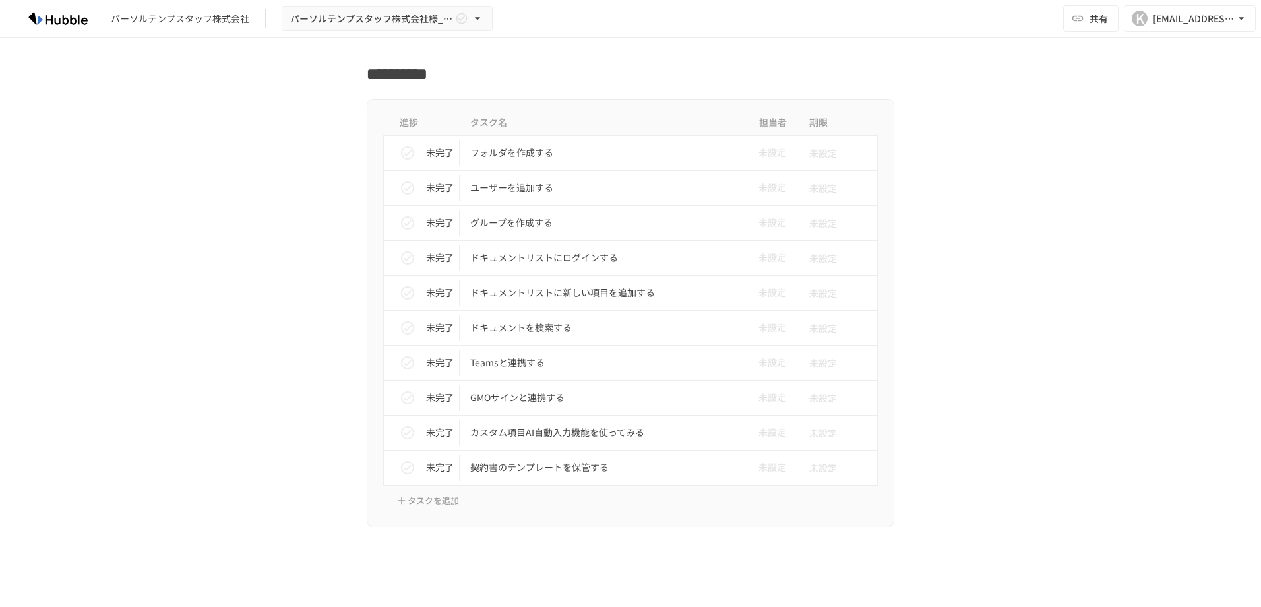
scroll to position [1847, 0]
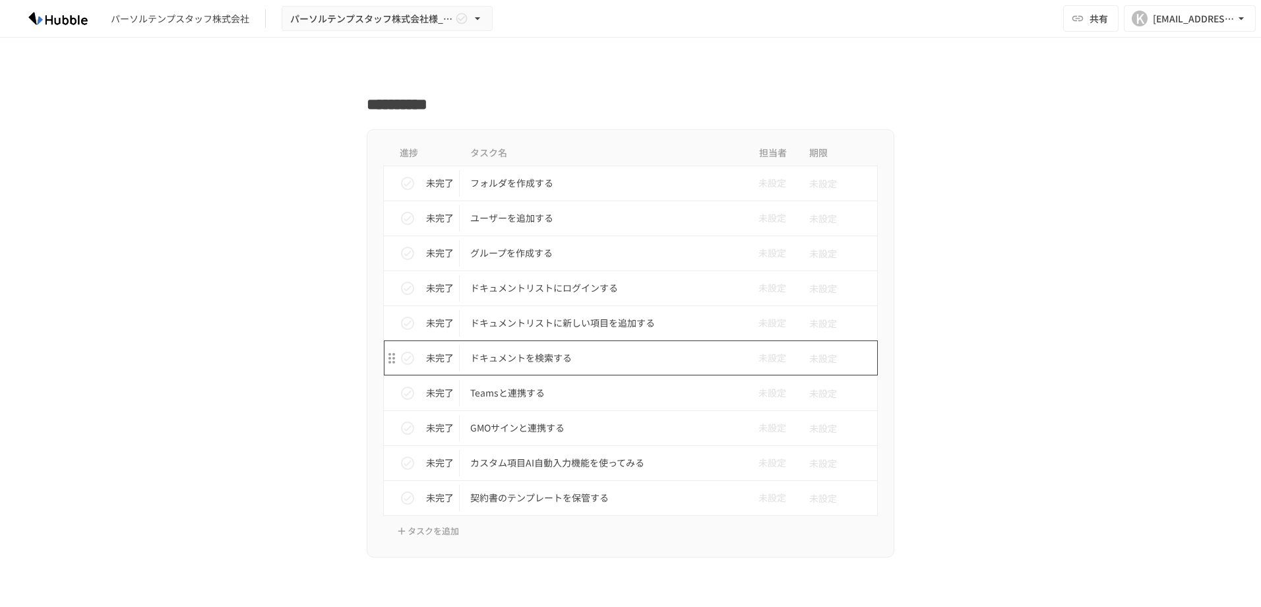
click at [545, 367] on td "ドキュメントを検索する" at bounding box center [603, 357] width 286 height 35
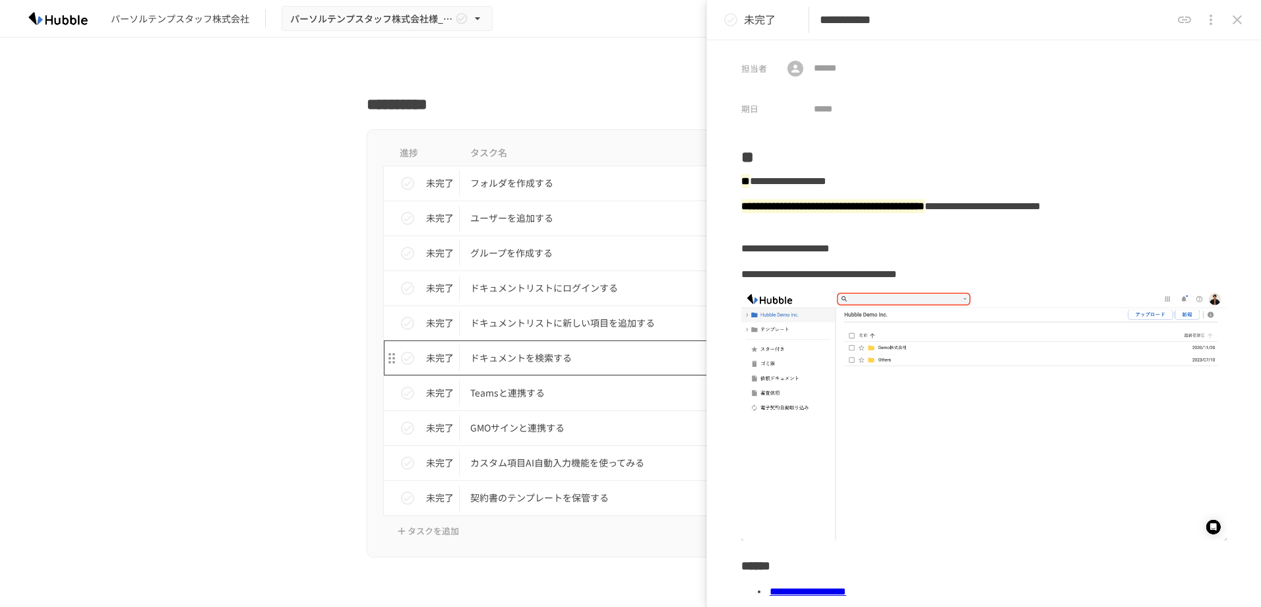
click at [524, 355] on p "ドキュメントを検索する" at bounding box center [602, 358] width 265 height 16
click at [1242, 20] on icon "close drawer" at bounding box center [1237, 20] width 16 height 16
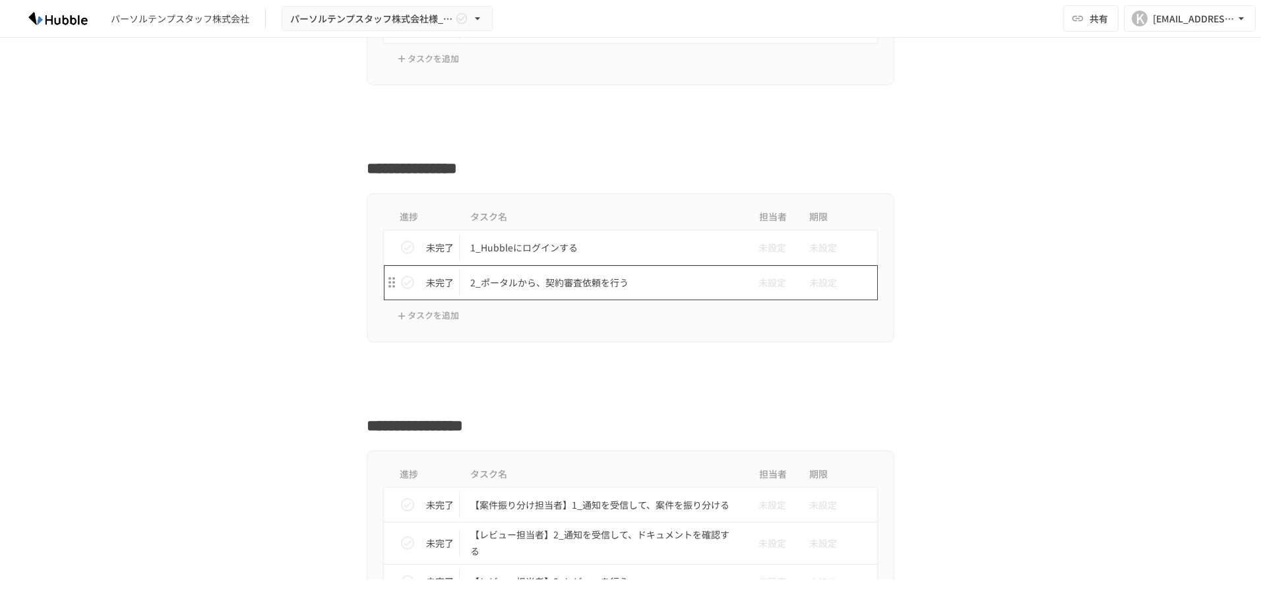
scroll to position [462, 0]
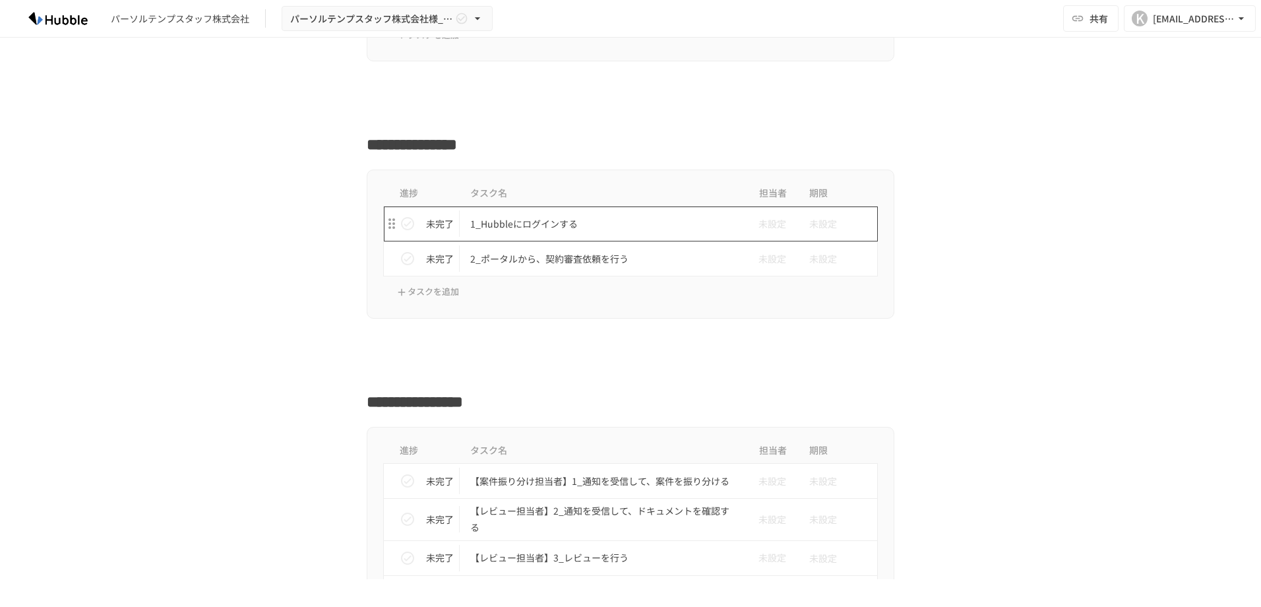
click at [537, 230] on p "1_Hubbleにログインする" at bounding box center [602, 224] width 265 height 16
